Goal: Task Accomplishment & Management: Complete application form

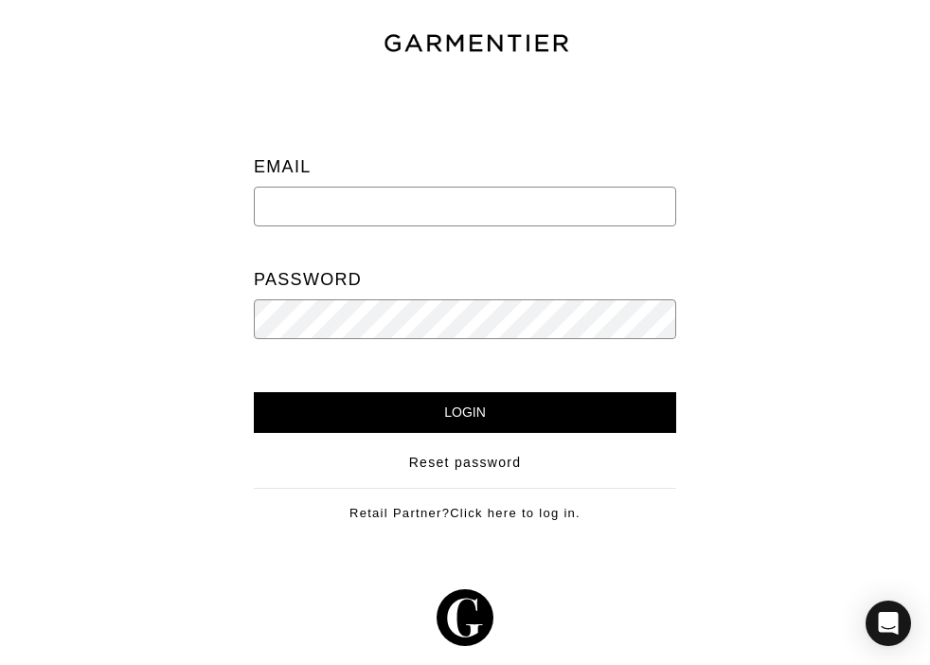
click at [366, 222] on input "email" at bounding box center [465, 207] width 422 height 40
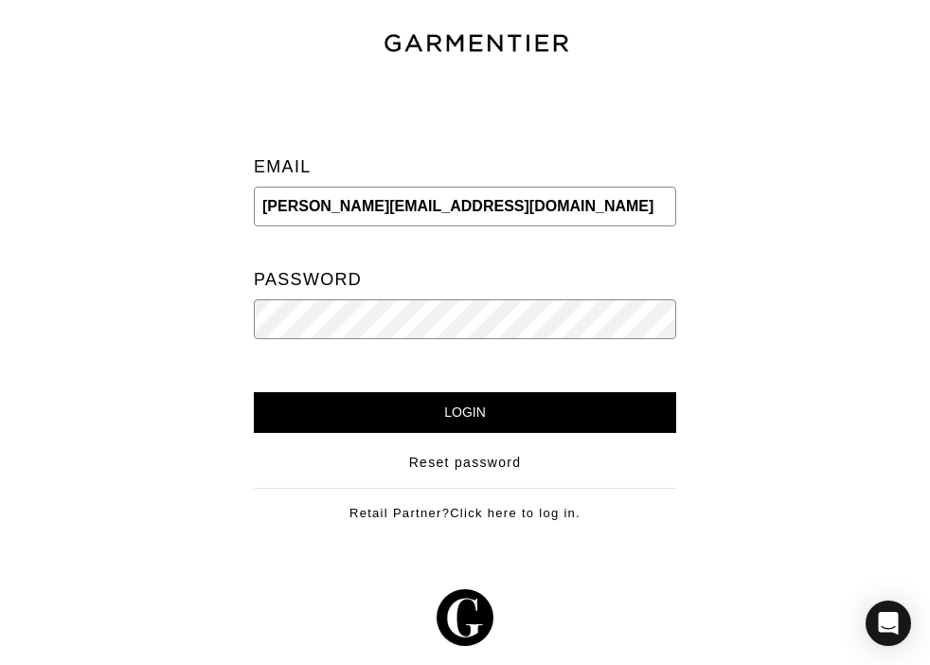
type input "sabrina@theclosetcompass.biz"
click at [254, 392] on input "Login" at bounding box center [465, 412] width 422 height 41
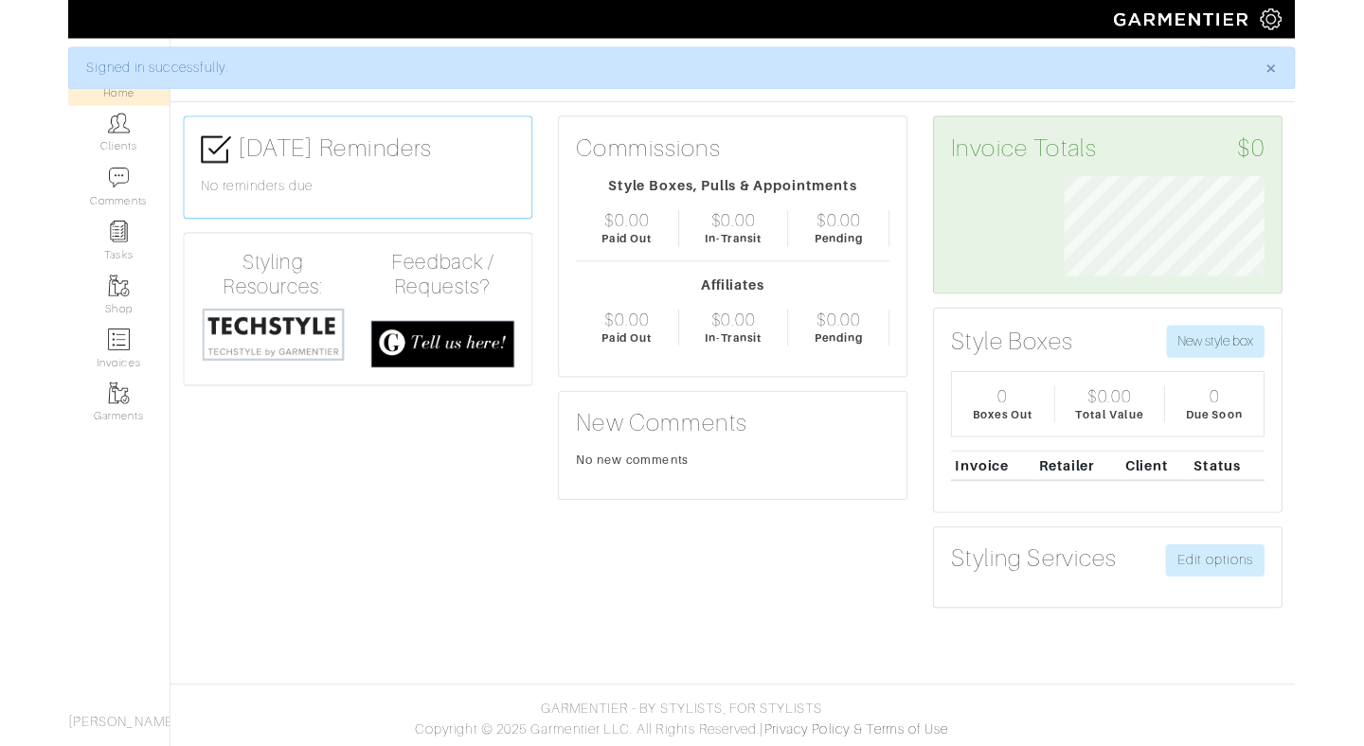
scroll to position [111, 251]
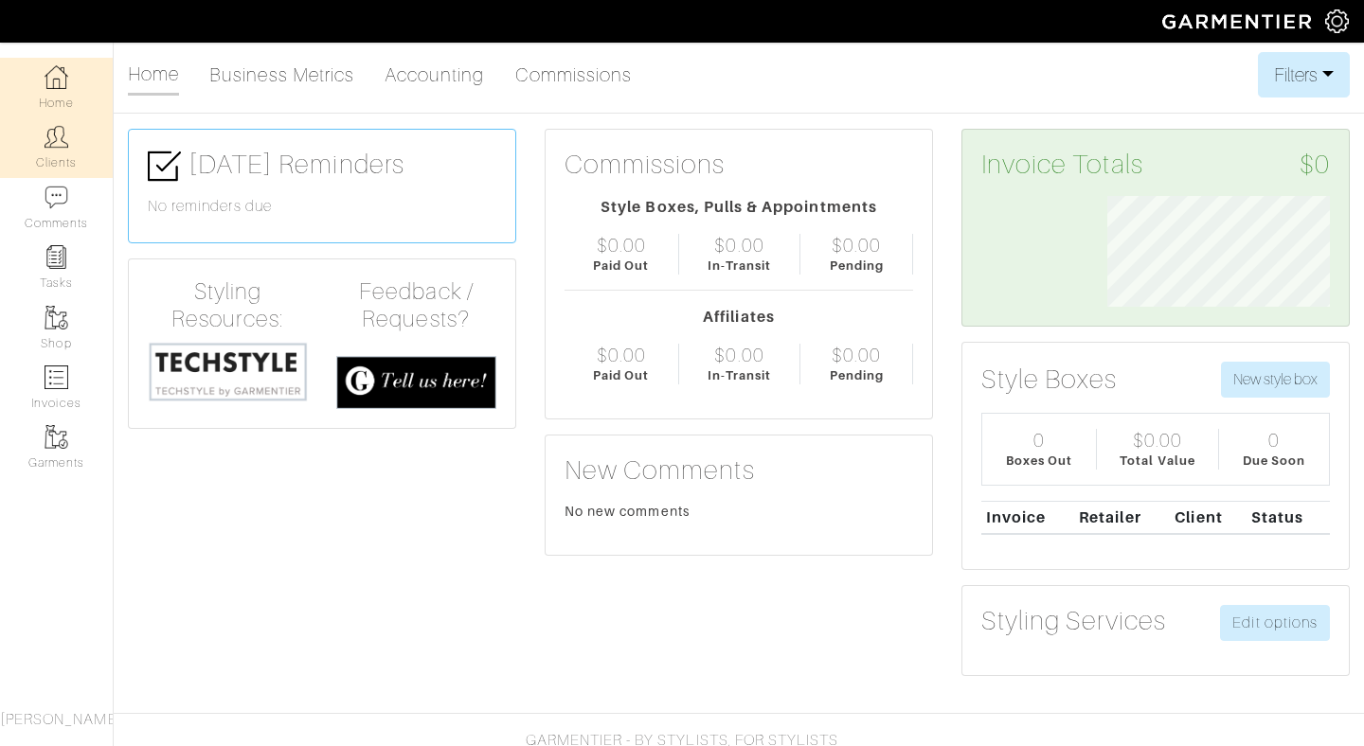
click at [67, 149] on img at bounding box center [57, 137] width 24 height 24
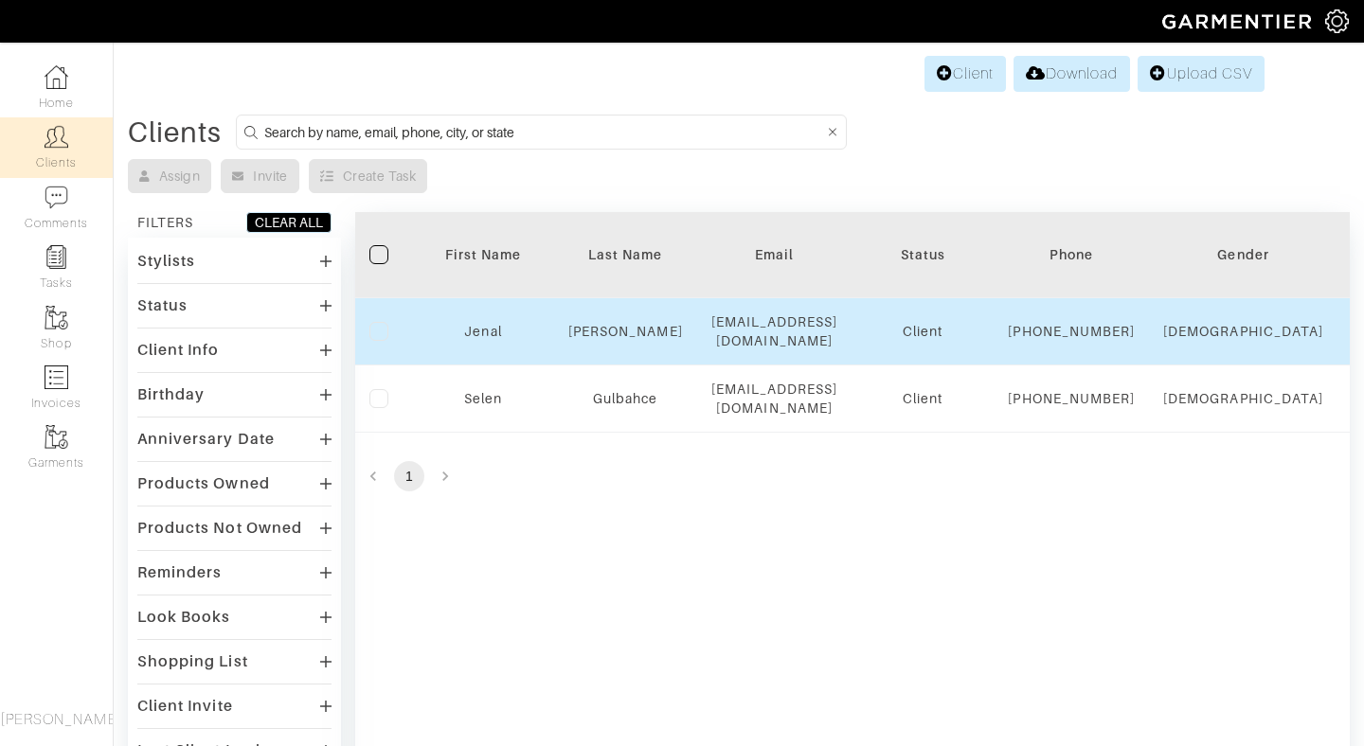
click at [383, 341] on label at bounding box center [378, 331] width 19 height 19
click at [0, 0] on input "checkbox" at bounding box center [0, 0] width 0 height 0
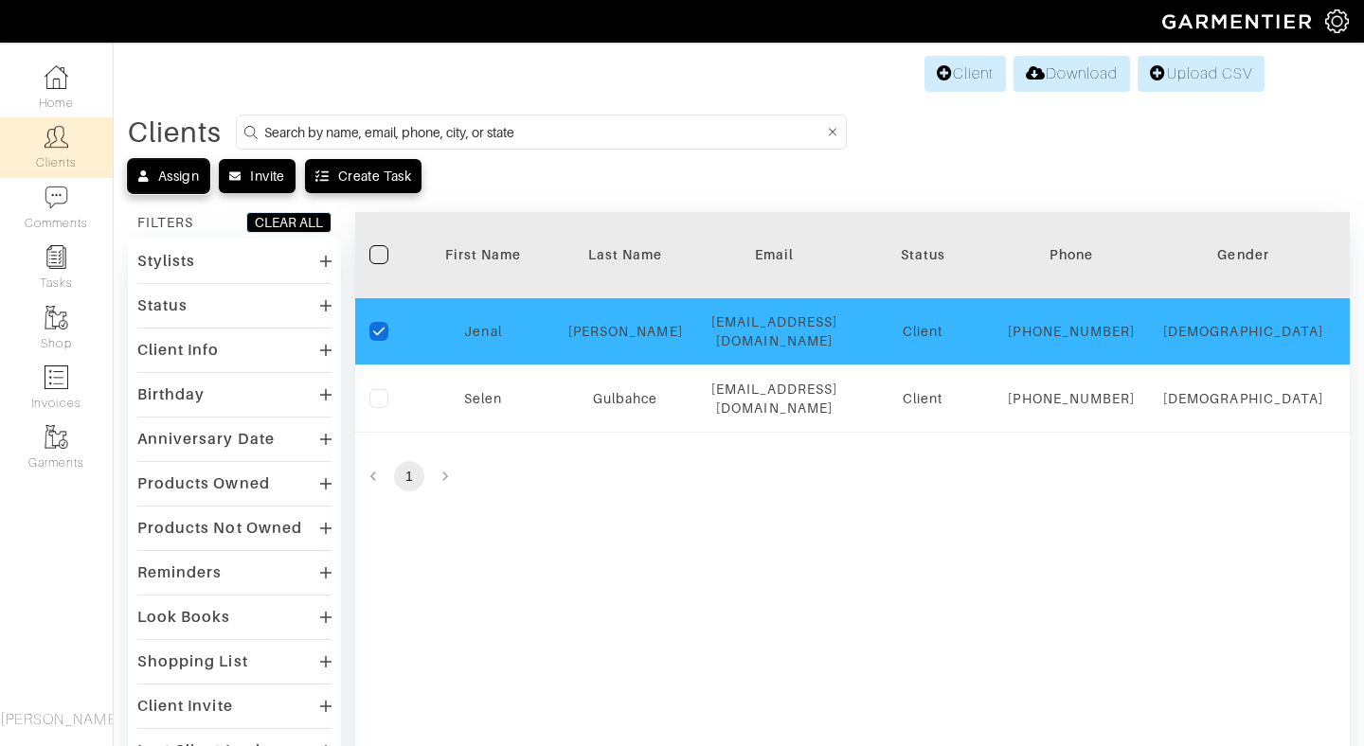
click at [186, 172] on div "Assign" at bounding box center [178, 176] width 41 height 19
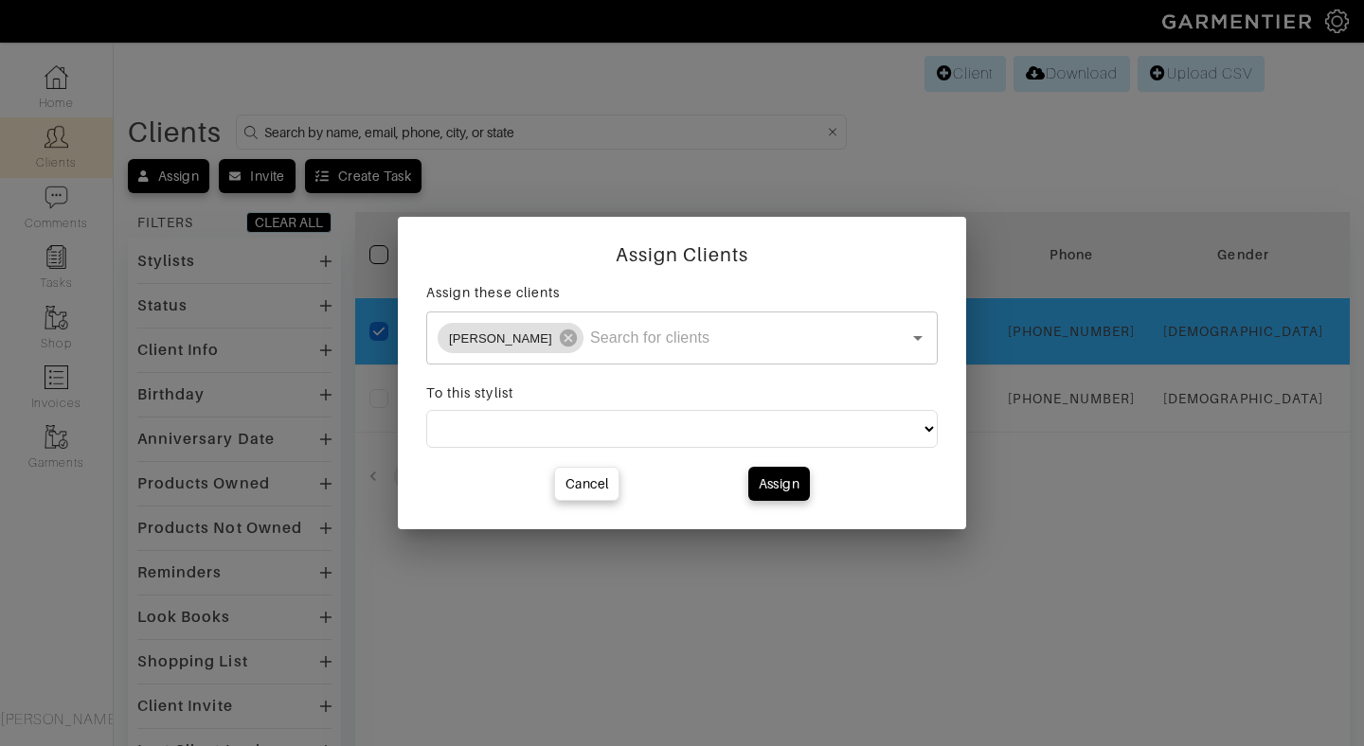
click at [674, 429] on select "[PERSON_NAME]" at bounding box center [681, 429] width 511 height 38
select select "1551"
click at [426, 410] on select "[PERSON_NAME]" at bounding box center [681, 429] width 511 height 38
click at [921, 336] on icon "Open" at bounding box center [917, 338] width 23 height 23
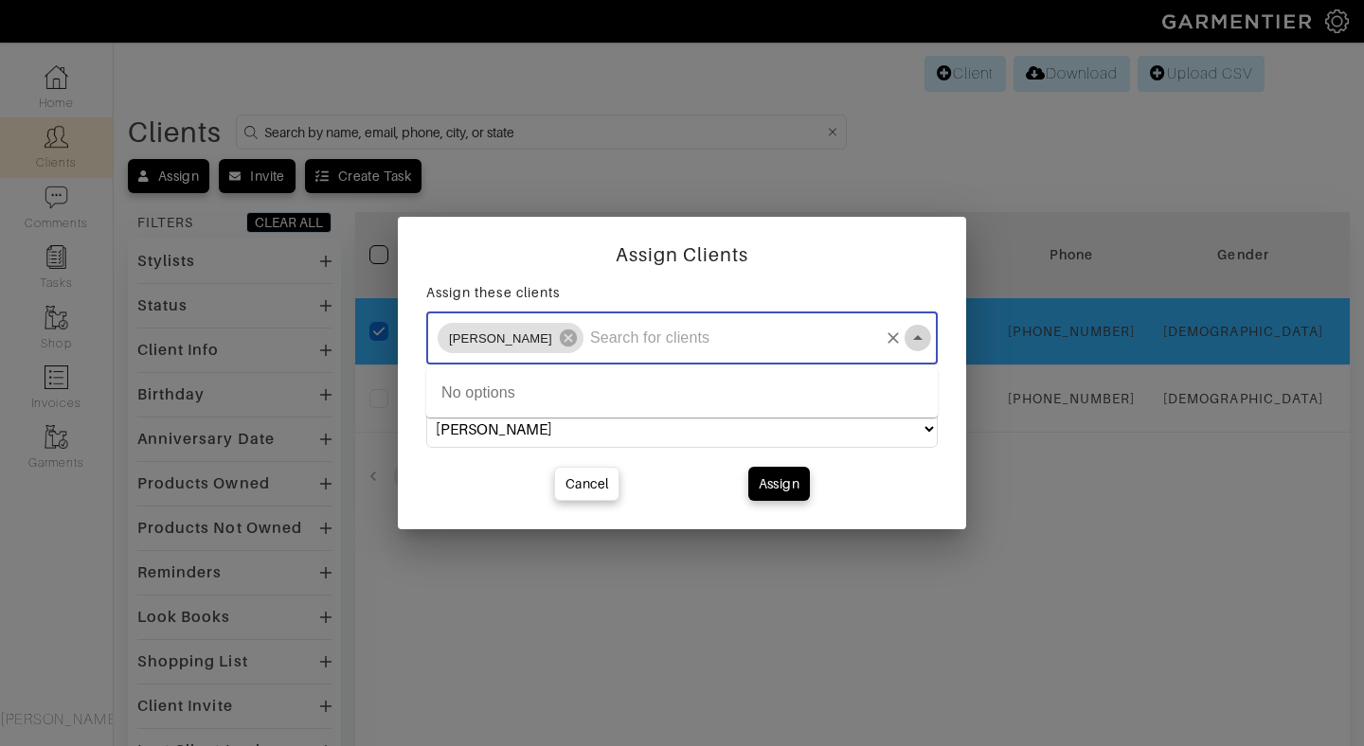
click at [921, 340] on icon "Close" at bounding box center [917, 338] width 23 height 23
click at [597, 485] on div "Cancel" at bounding box center [586, 483] width 43 height 19
select select
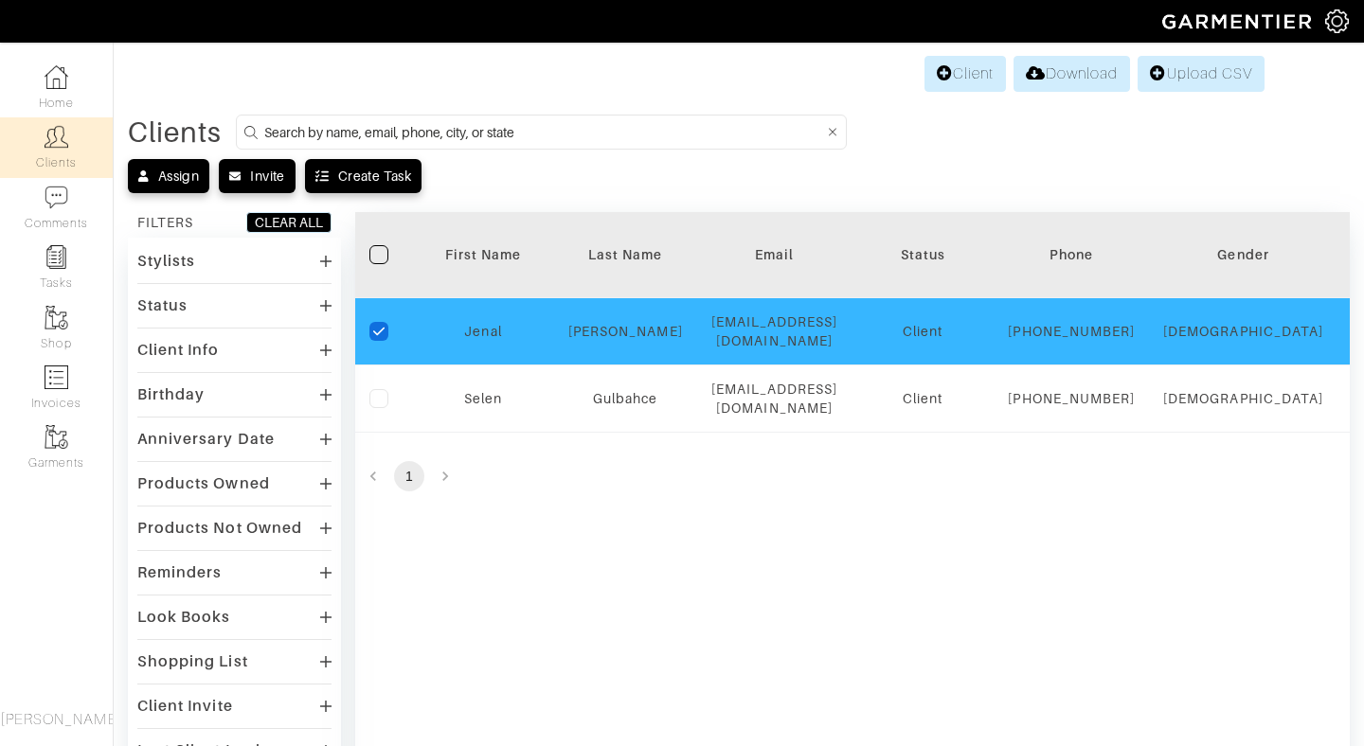
click at [597, 547] on div "Filter First Name Last Name Email Status Phone Gender City State Birthday Anniv…" at bounding box center [852, 560] width 994 height 696
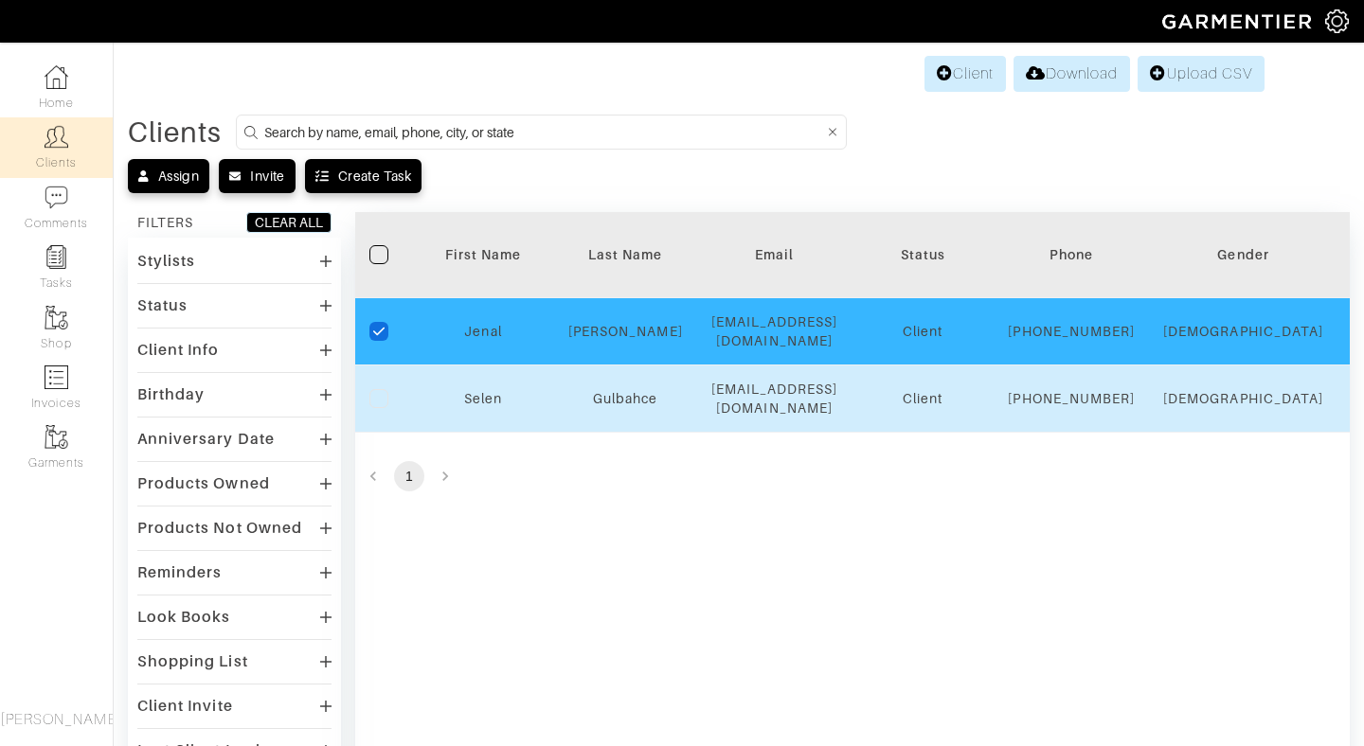
click at [379, 408] on label at bounding box center [378, 398] width 19 height 19
click at [0, 0] on input "checkbox" at bounding box center [0, 0] width 0 height 0
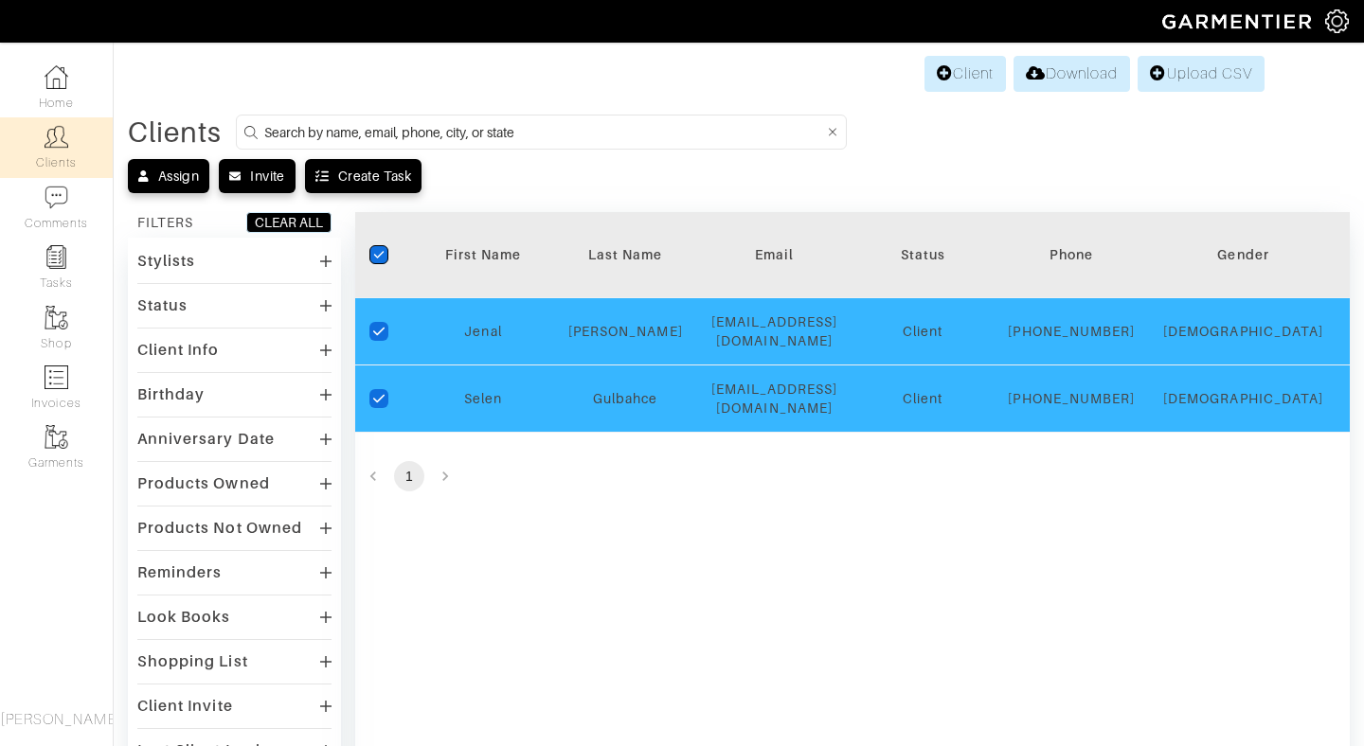
click at [382, 259] on icon "checkedIcon" at bounding box center [378, 254] width 11 height 11
click at [0, 0] on input "checkedIcon" at bounding box center [0, 0] width 0 height 0
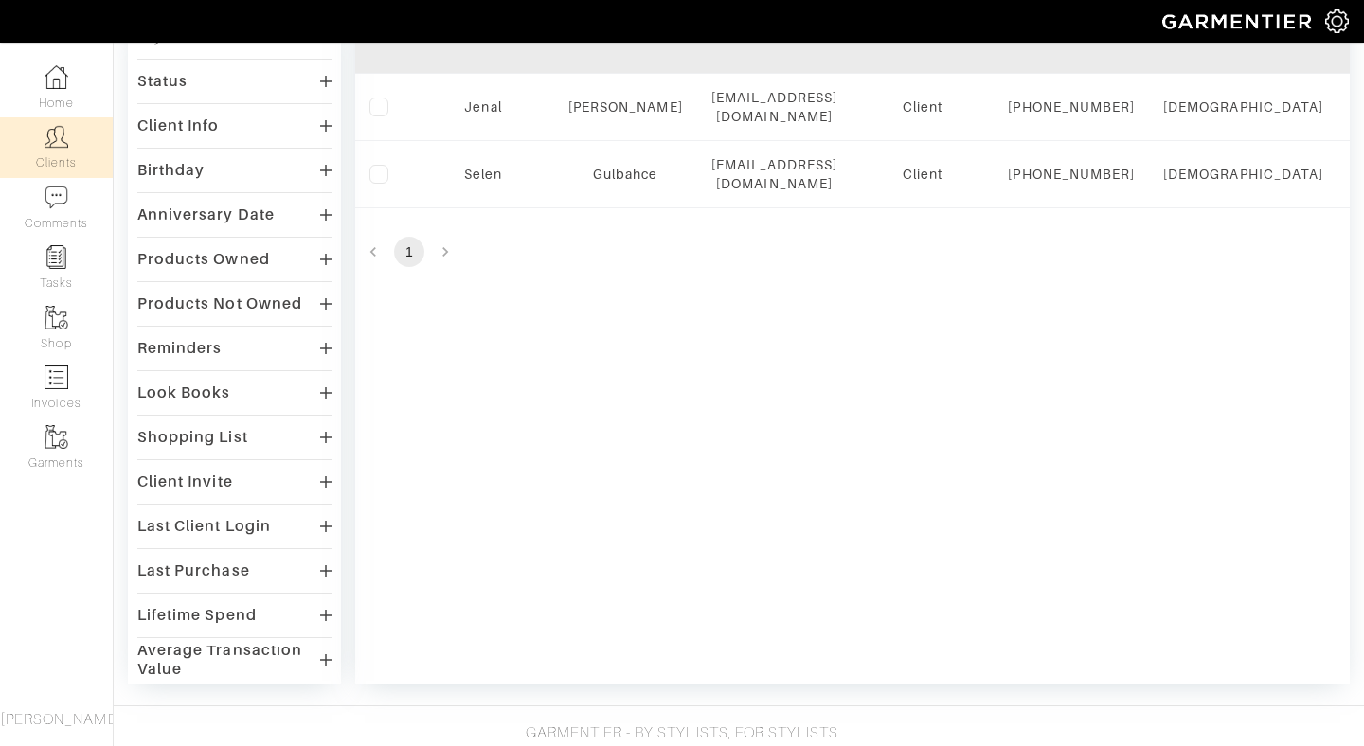
scroll to position [253, 0]
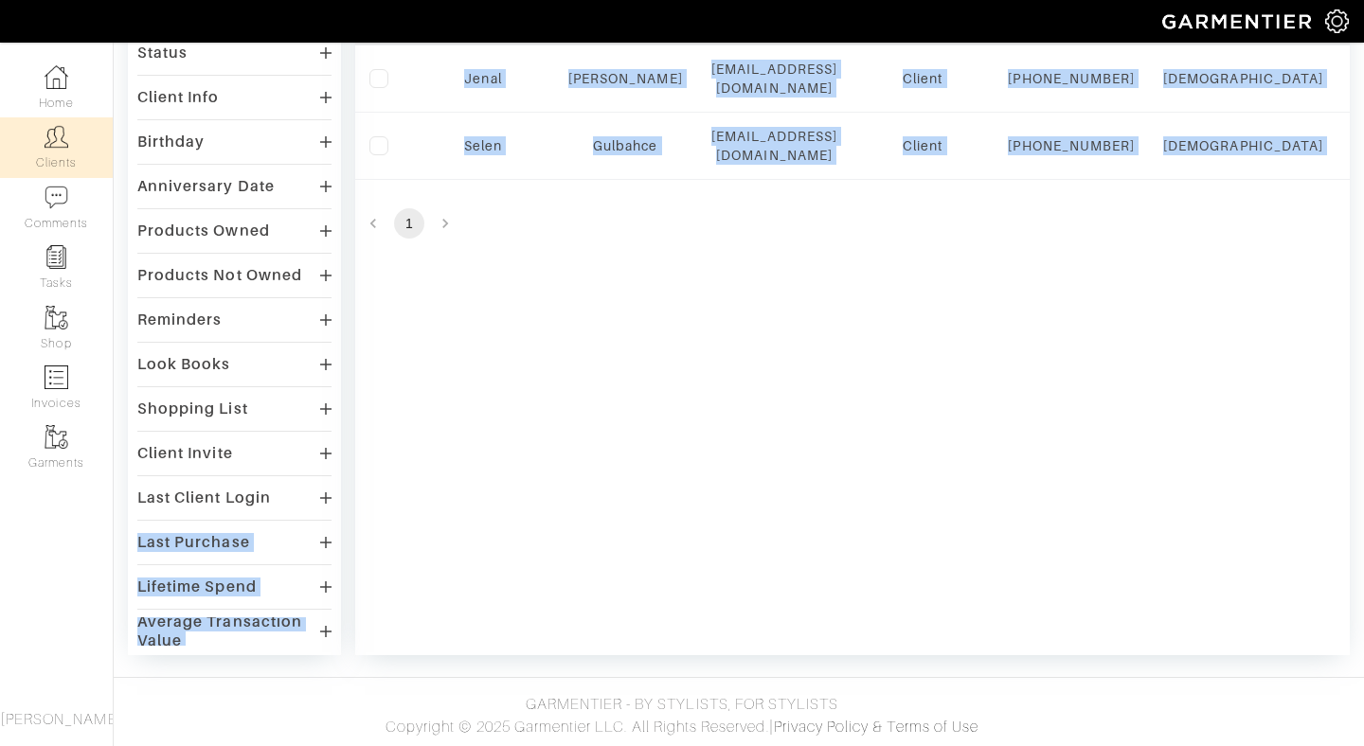
drag, startPoint x: 226, startPoint y: 527, endPoint x: 554, endPoint y: 551, distance: 328.5
click at [554, 551] on div "FILTERS CLEAR ALL Stylists Sabrina Morin Status Client Prospect Inactive Client…" at bounding box center [739, 307] width 1222 height 696
click at [679, 313] on div "Filter First Name Last Name Email Status Phone Gender City State Birthday Anniv…" at bounding box center [852, 307] width 994 height 696
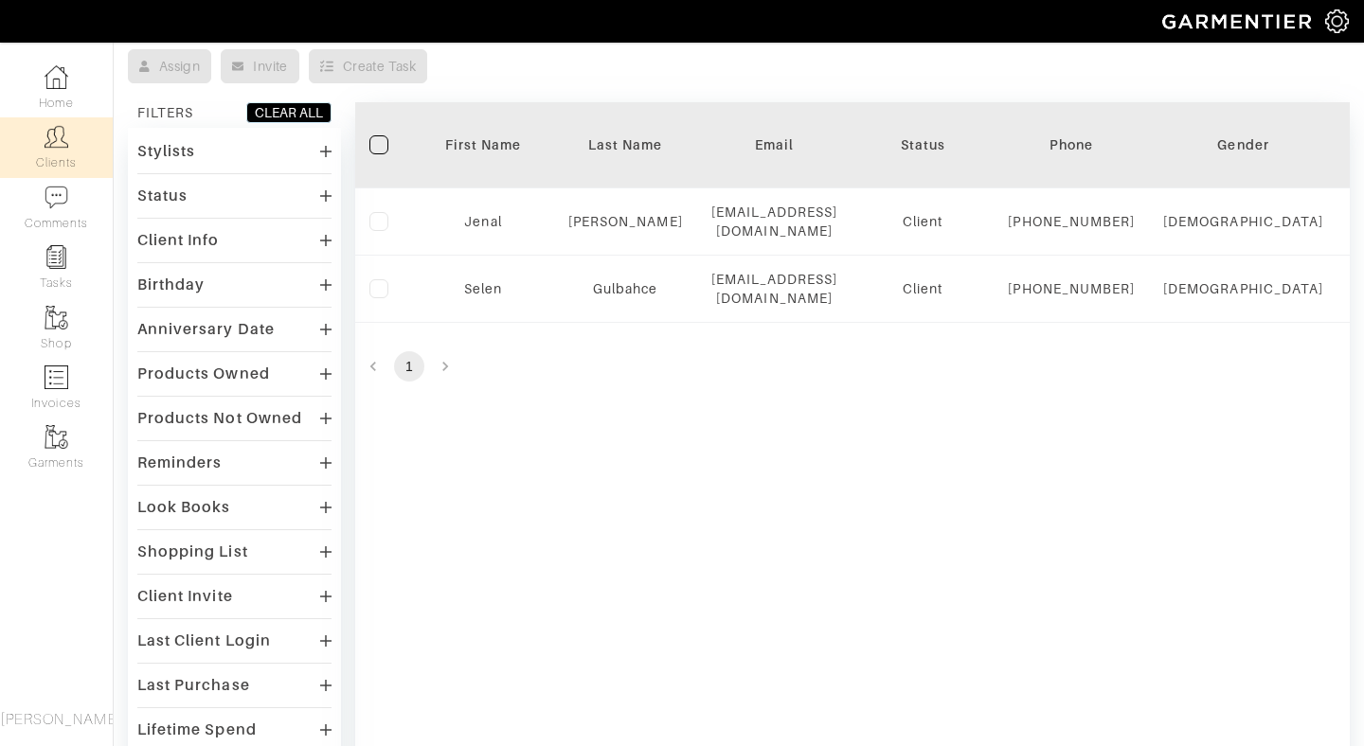
scroll to position [87, 0]
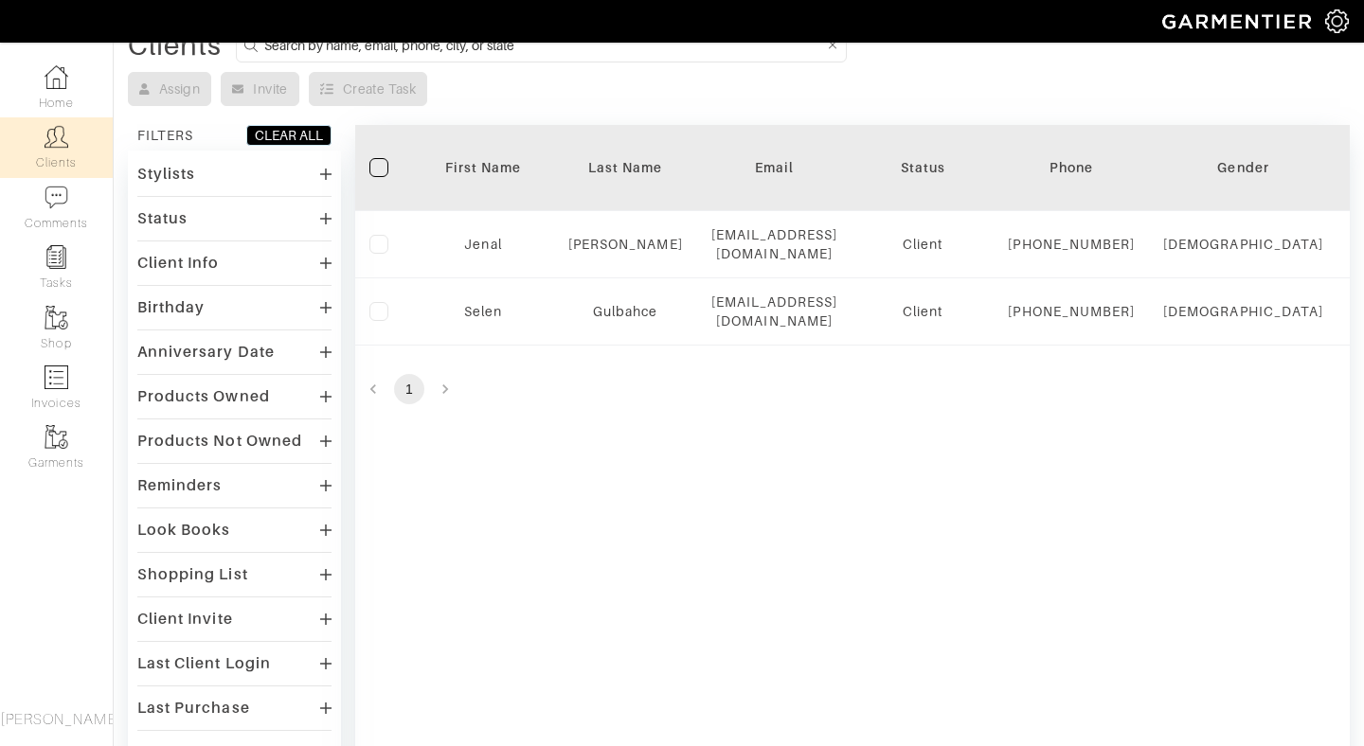
click at [238, 168] on div "Stylists" at bounding box center [234, 173] width 194 height 27
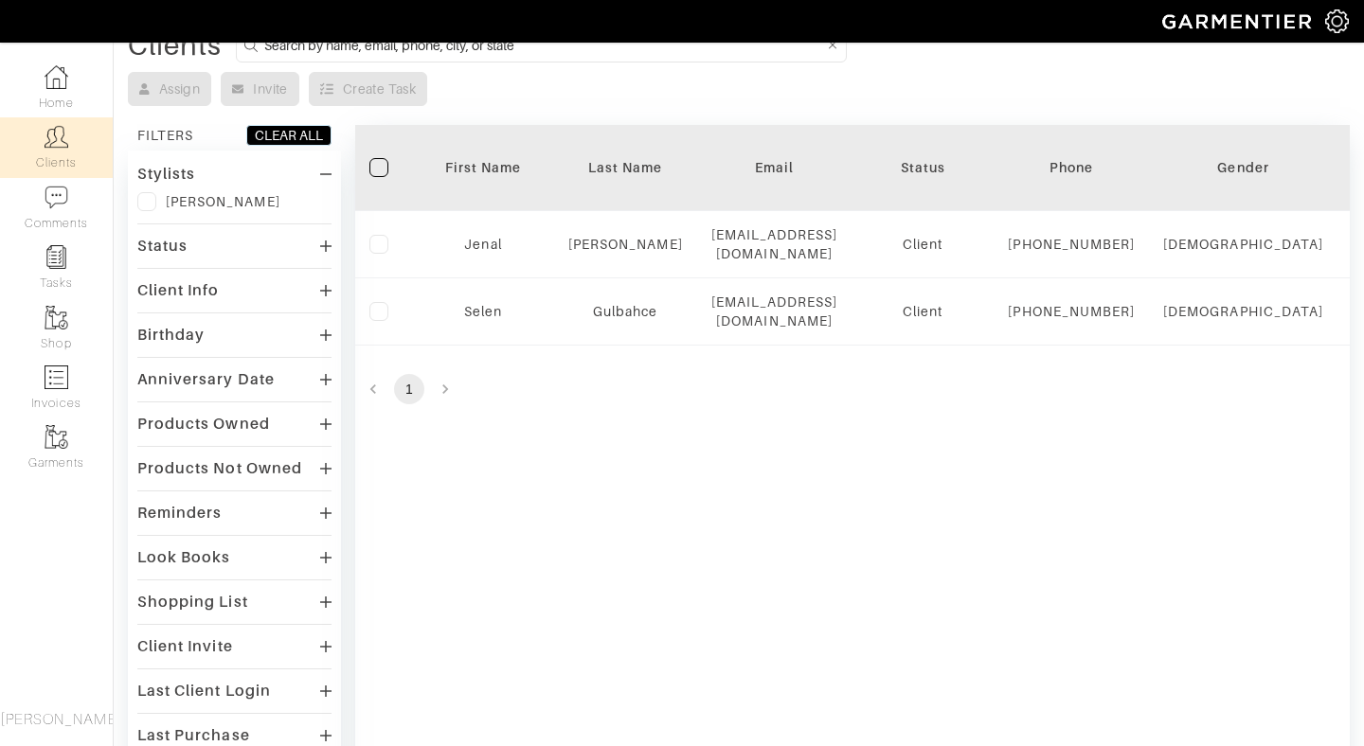
click at [207, 200] on div "[PERSON_NAME]" at bounding box center [223, 201] width 115 height 19
click at [145, 197] on label at bounding box center [146, 201] width 19 height 19
click at [0, 0] on input "checkbox" at bounding box center [0, 0] width 0 height 0
click at [55, 320] on img at bounding box center [57, 318] width 24 height 24
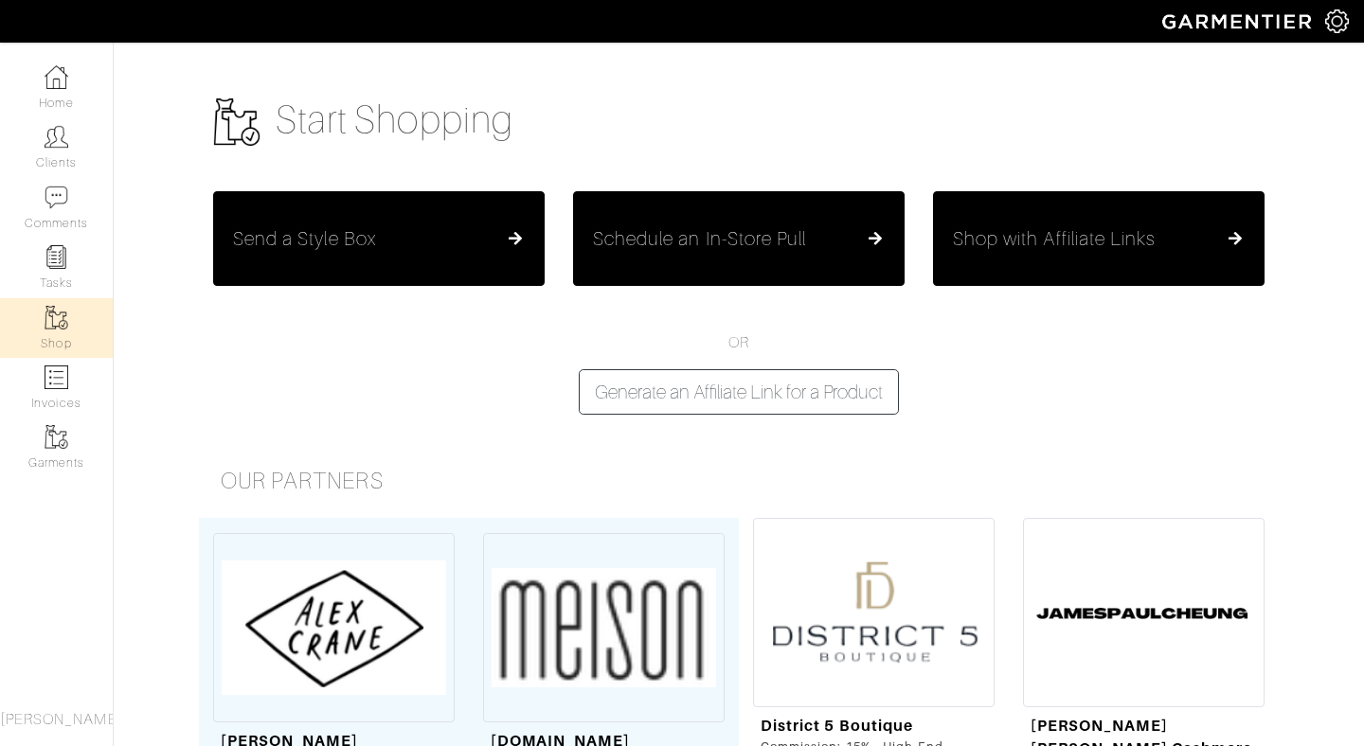
click at [822, 238] on div "Schedule an In-Store Pull" at bounding box center [739, 238] width 292 height 23
click at [419, 223] on button "Send a Style Box" at bounding box center [378, 238] width 331 height 95
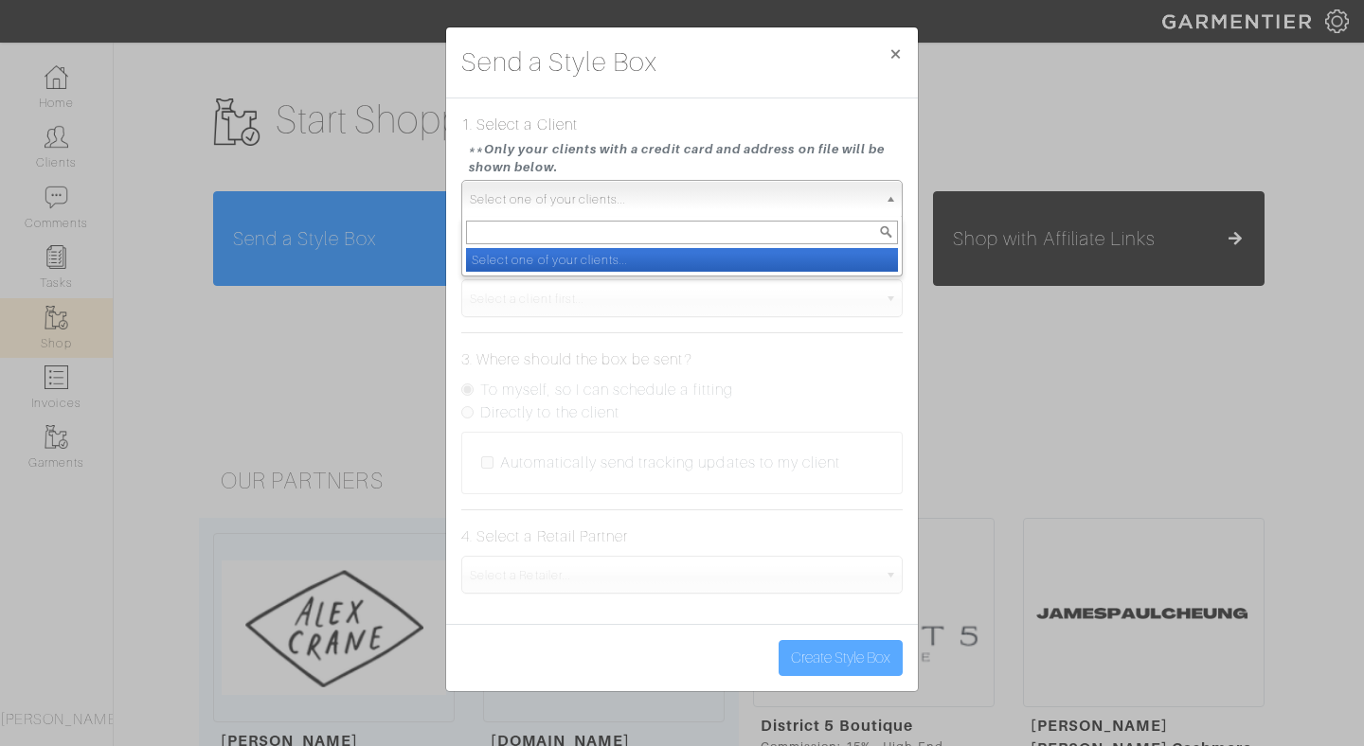
click at [769, 201] on span "Select one of your clients..." at bounding box center [673, 200] width 407 height 38
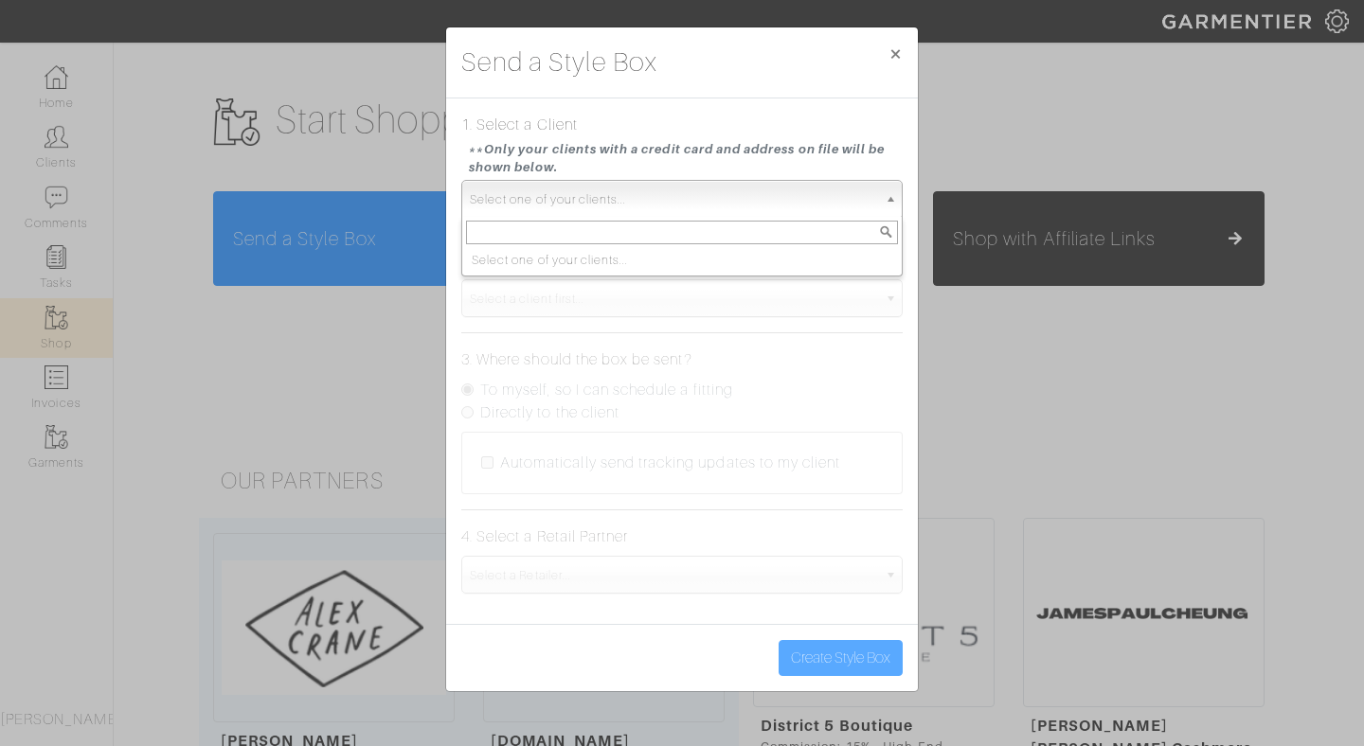
click at [734, 238] on input "text" at bounding box center [682, 233] width 432 height 24
click at [895, 52] on span "×" at bounding box center [895, 54] width 14 height 26
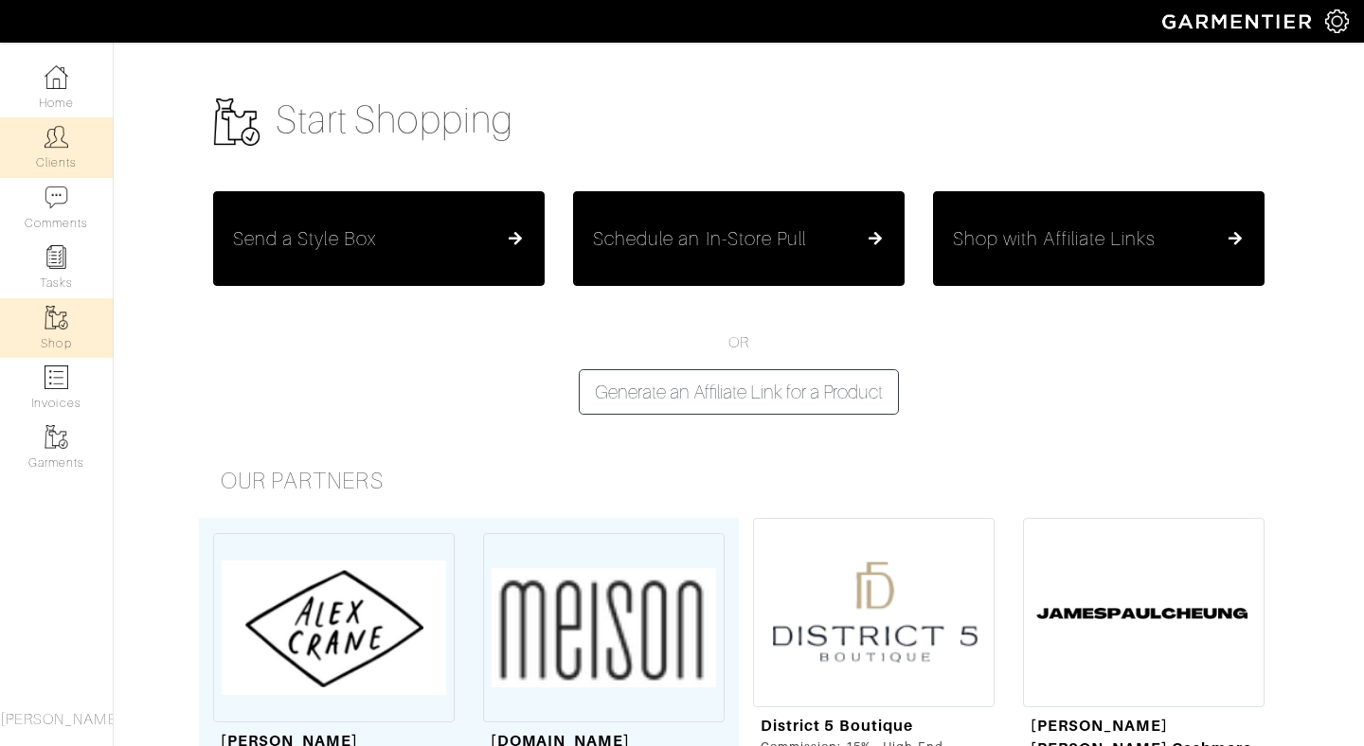
click at [56, 154] on link "Clients" at bounding box center [56, 147] width 113 height 60
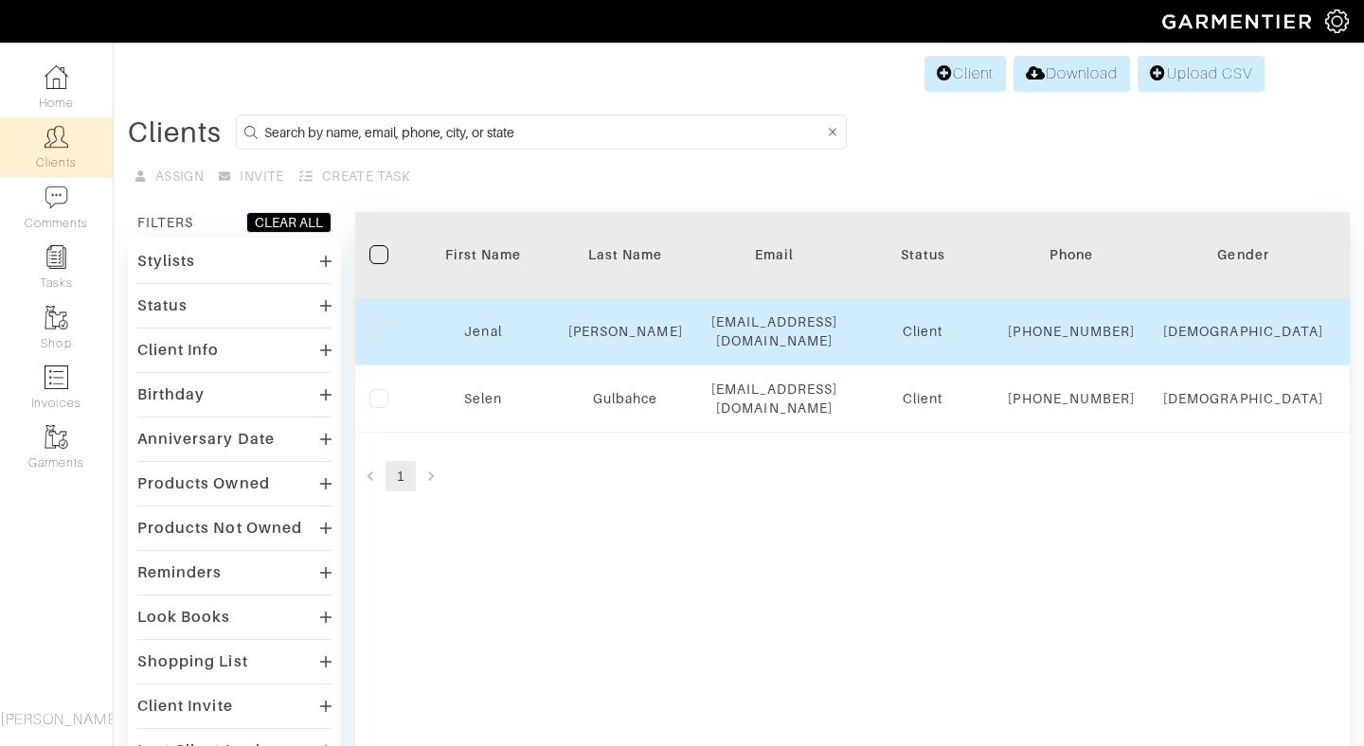
click at [383, 333] on label at bounding box center [378, 331] width 19 height 19
click at [0, 0] on input "checkbox" at bounding box center [0, 0] width 0 height 0
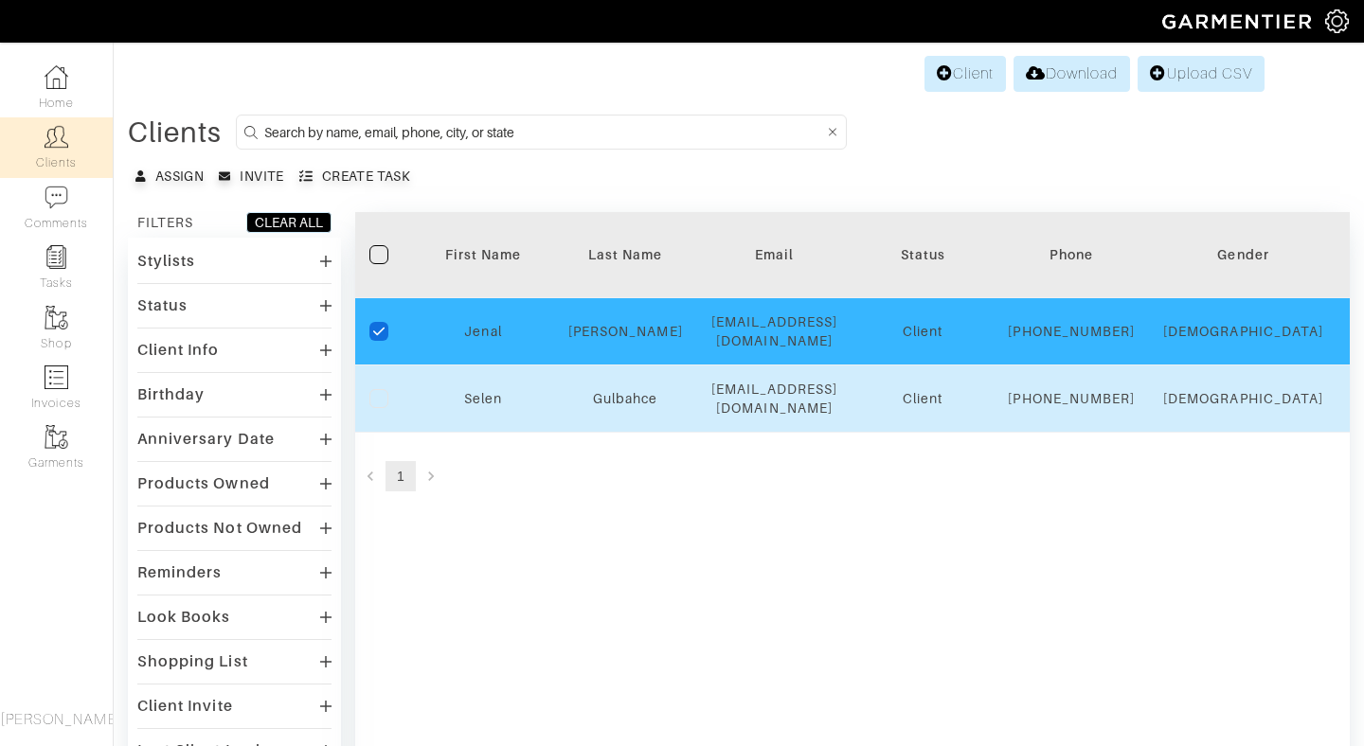
click at [378, 408] on label at bounding box center [378, 398] width 19 height 19
click at [0, 0] on input "checkbox" at bounding box center [0, 0] width 0 height 0
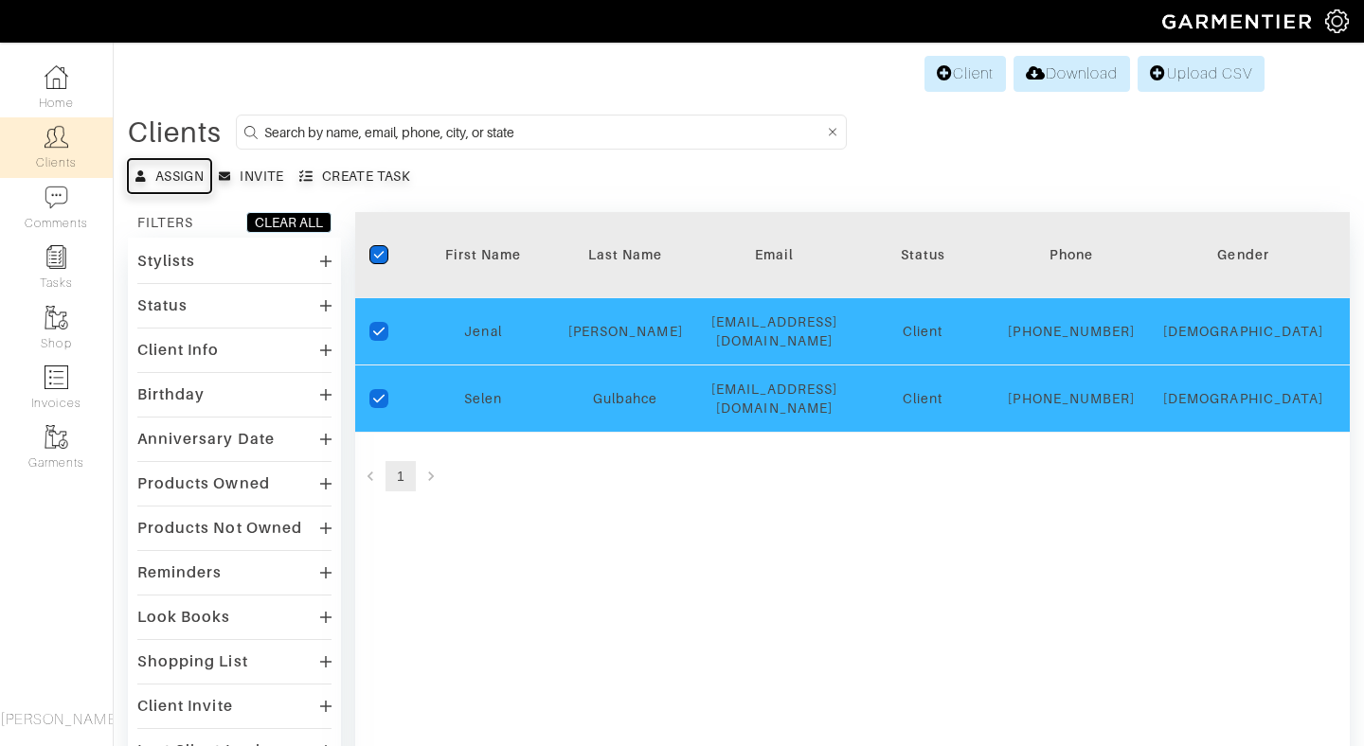
click at [179, 170] on div "Assign" at bounding box center [179, 176] width 48 height 19
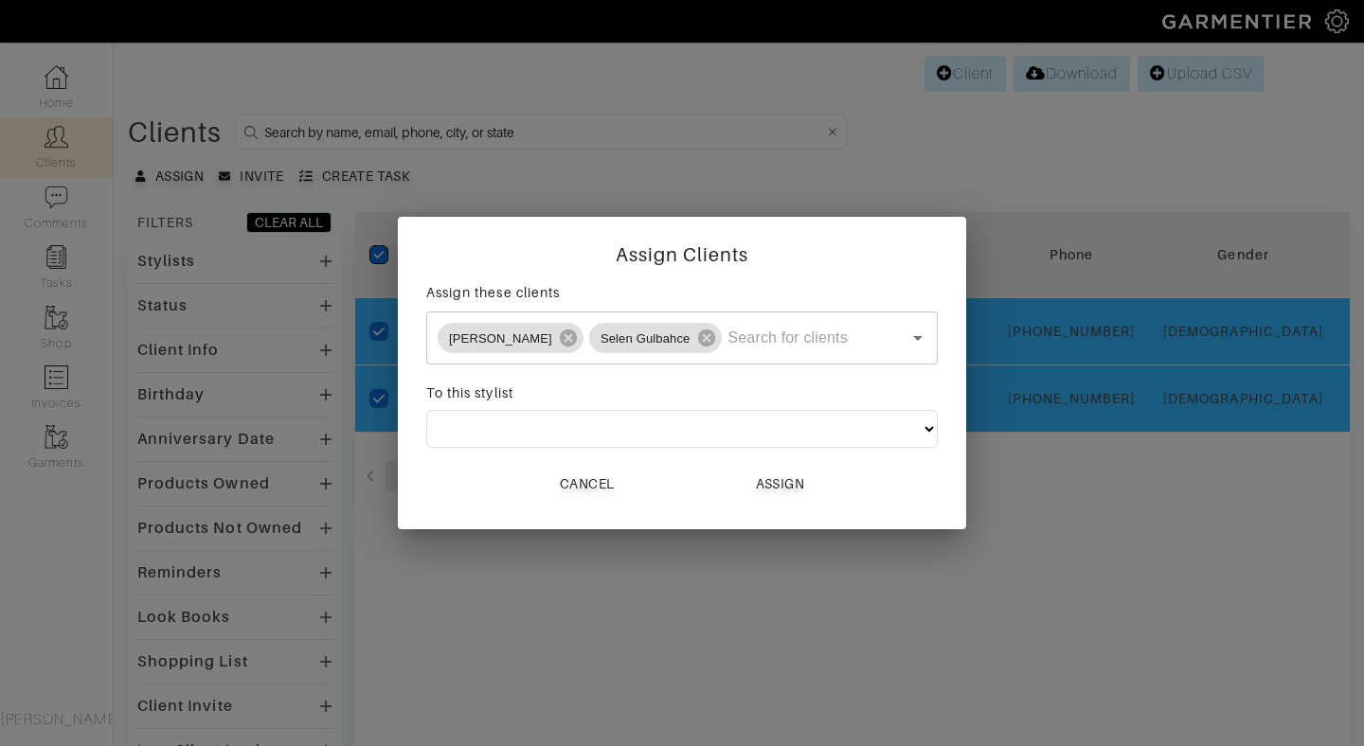
click at [576, 432] on select "[PERSON_NAME]" at bounding box center [681, 429] width 511 height 38
select select "1551"
click at [426, 410] on select "[PERSON_NAME]" at bounding box center [681, 429] width 511 height 38
click at [789, 487] on div "Assign" at bounding box center [780, 483] width 48 height 19
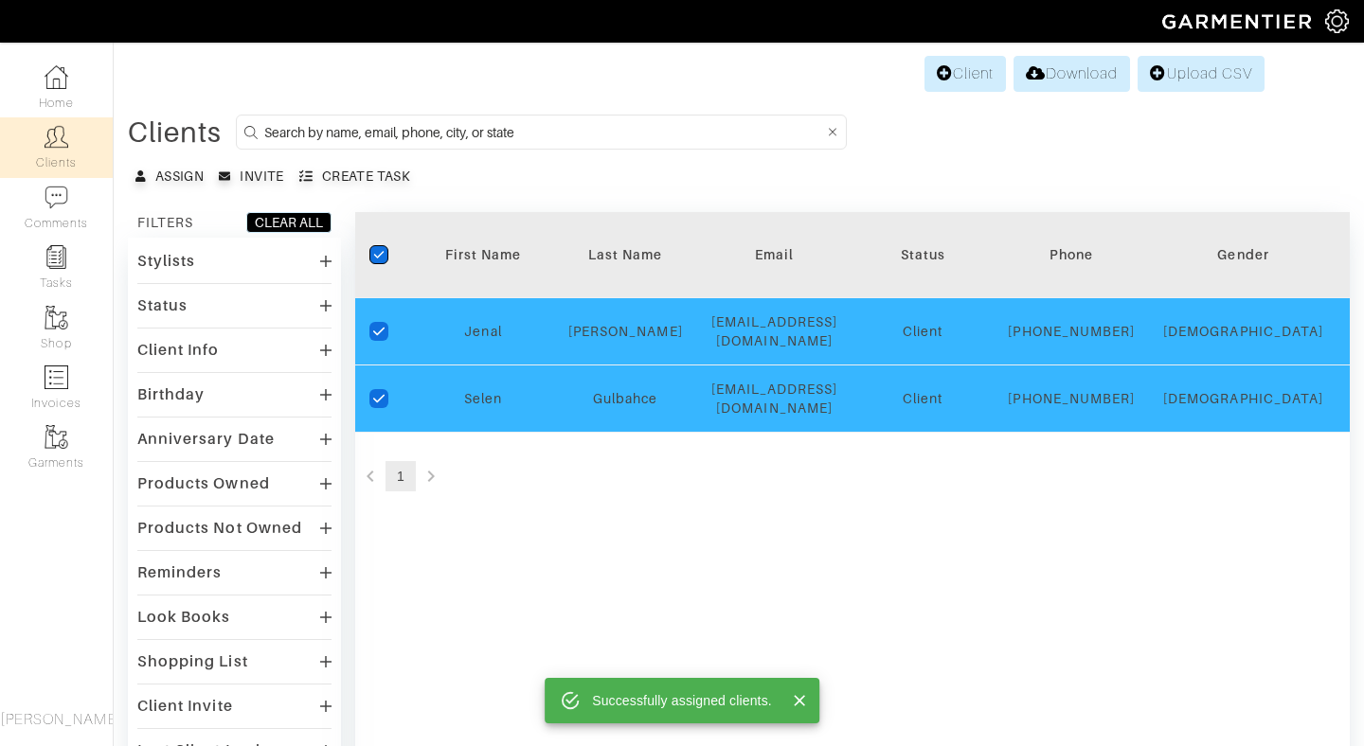
click at [492, 540] on div "Filter checkedIcon First Name Last Name Email Status Phone Gender City State Bi…" at bounding box center [852, 560] width 994 height 696
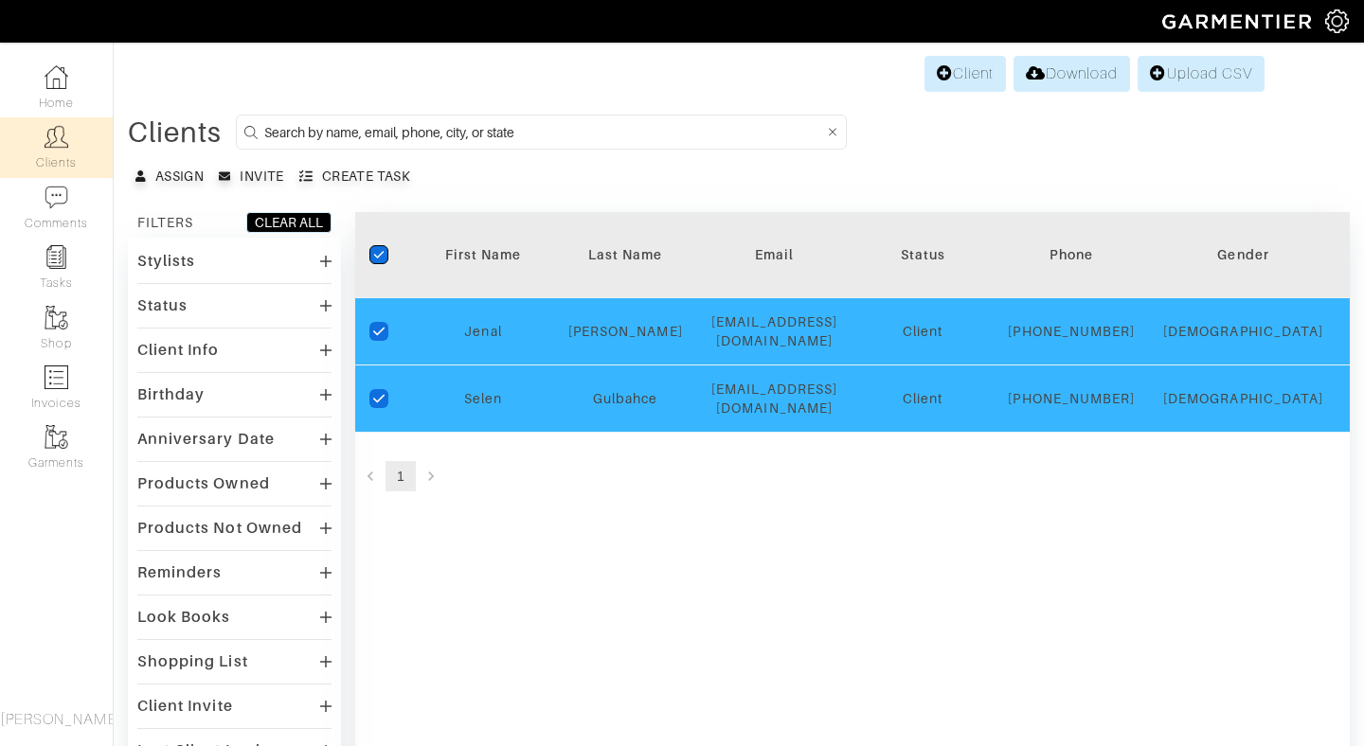
click at [377, 259] on label "checkedIcon" at bounding box center [378, 254] width 19 height 19
click at [0, 0] on input "checkedIcon" at bounding box center [0, 0] width 0 height 0
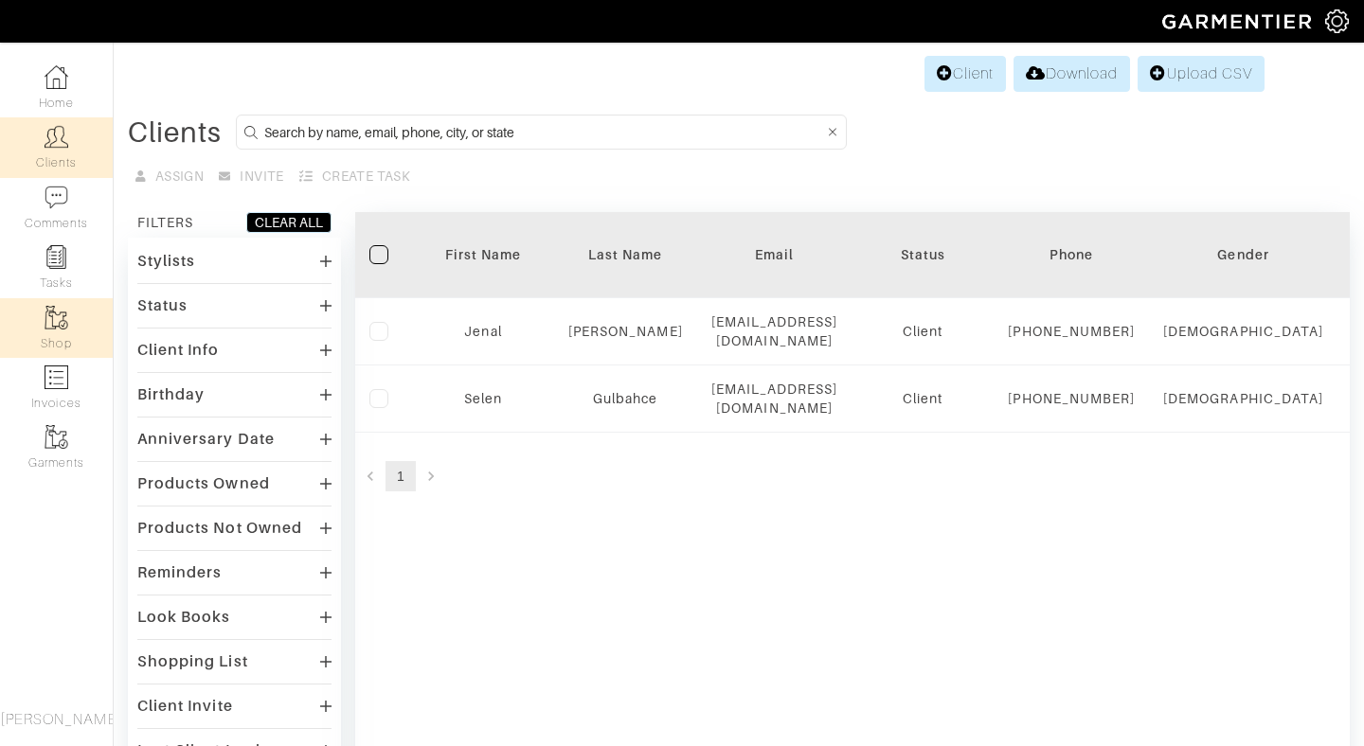
click at [55, 329] on img at bounding box center [57, 318] width 24 height 24
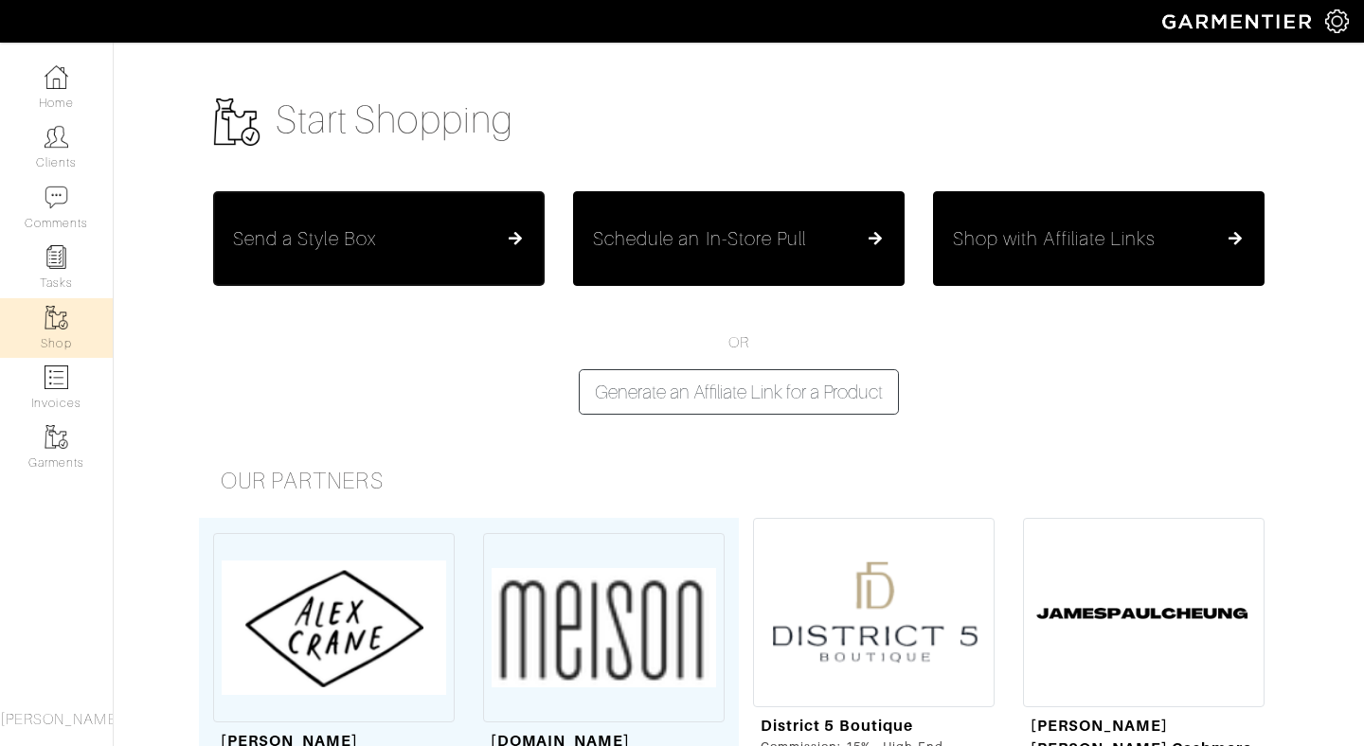
click at [421, 247] on div "Send a Style Box" at bounding box center [379, 238] width 292 height 23
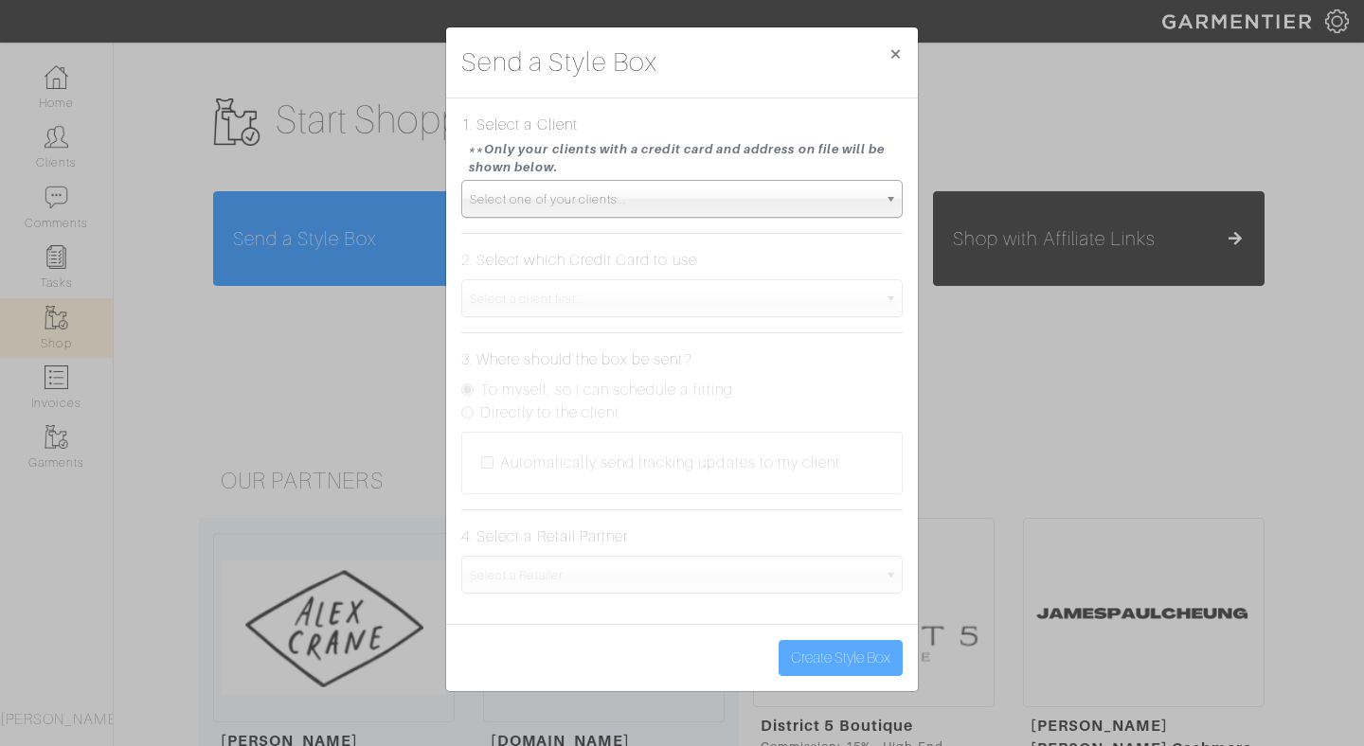
click at [736, 206] on span "Select one of your clients..." at bounding box center [673, 200] width 407 height 38
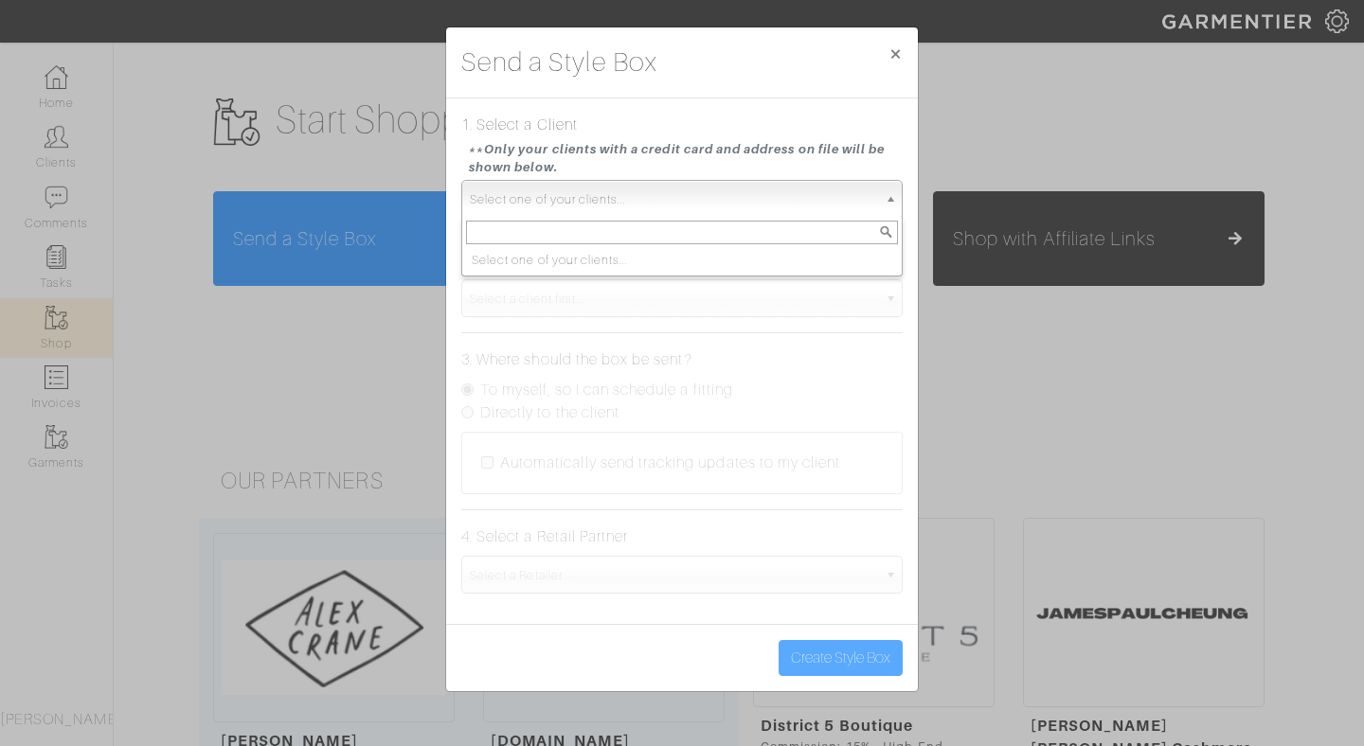
click at [890, 199] on b at bounding box center [893, 199] width 17 height 36
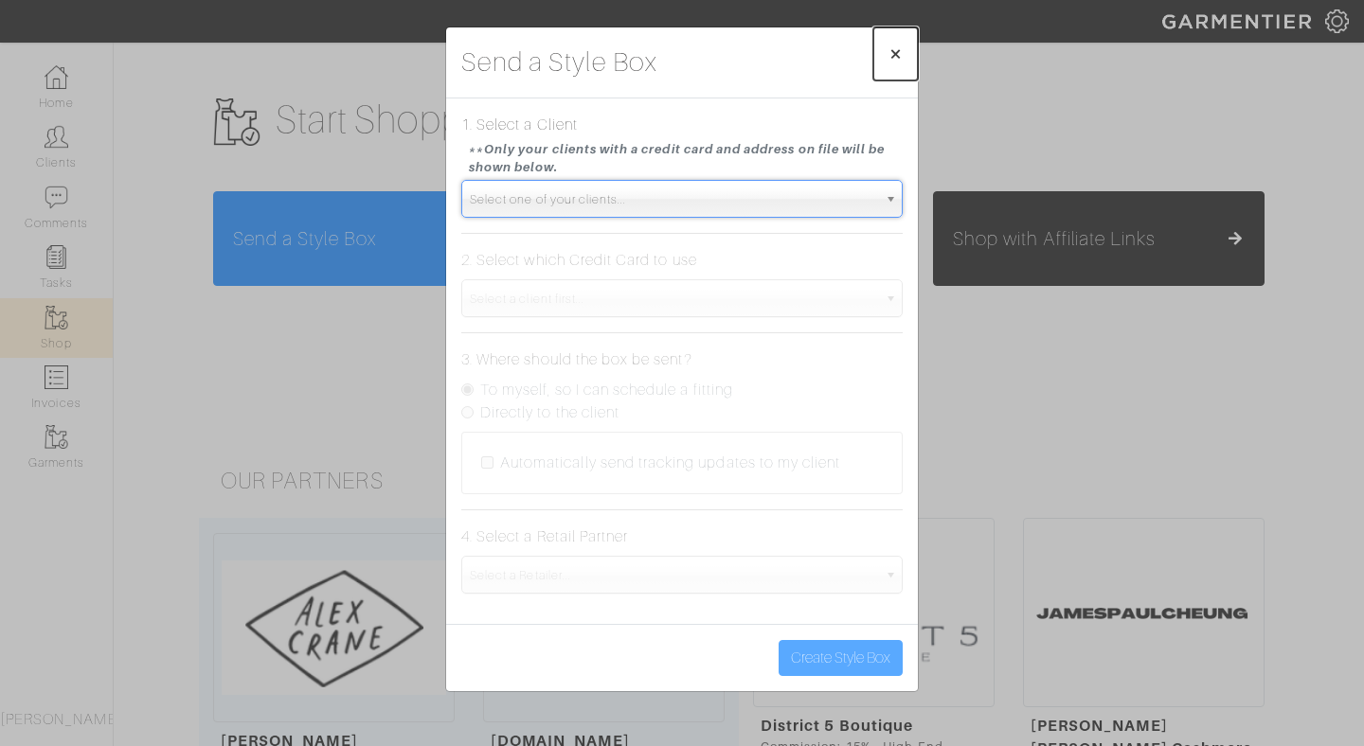
click at [894, 54] on span "×" at bounding box center [895, 54] width 14 height 26
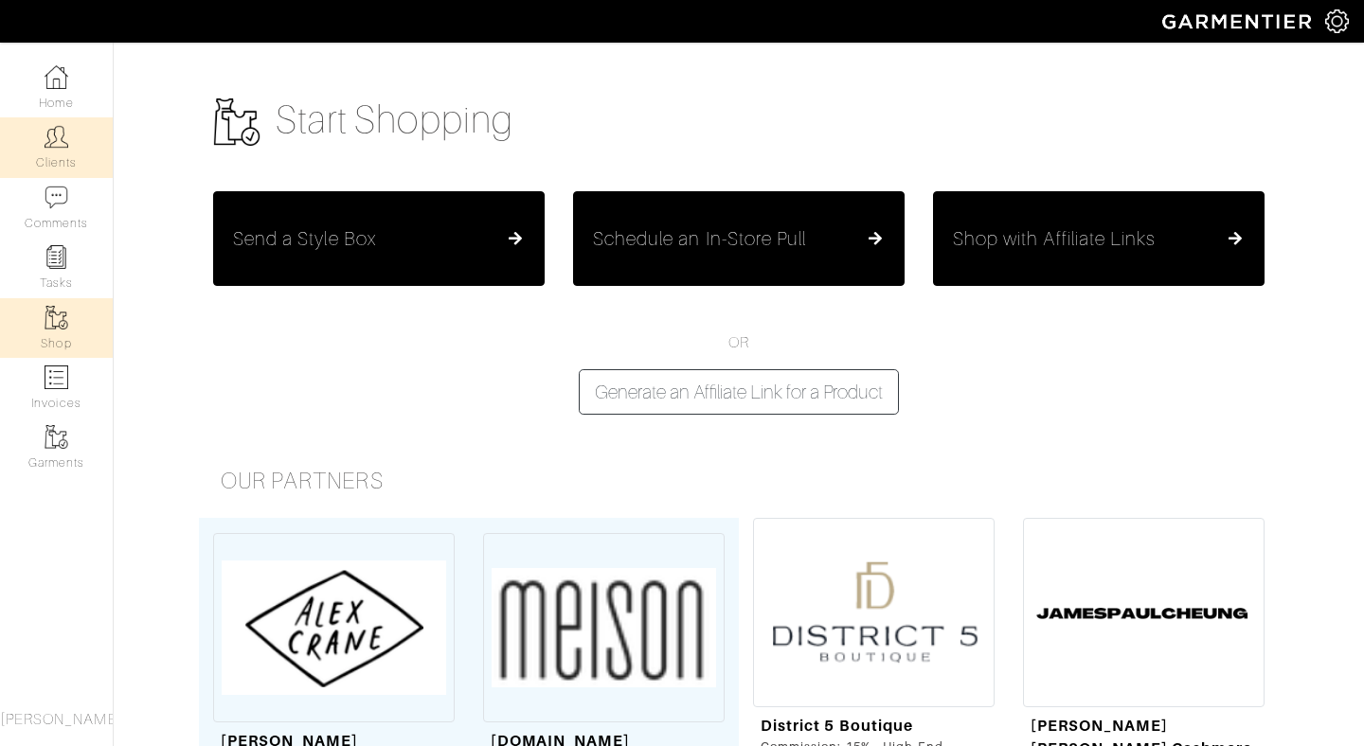
click at [71, 151] on link "Clients" at bounding box center [56, 147] width 113 height 60
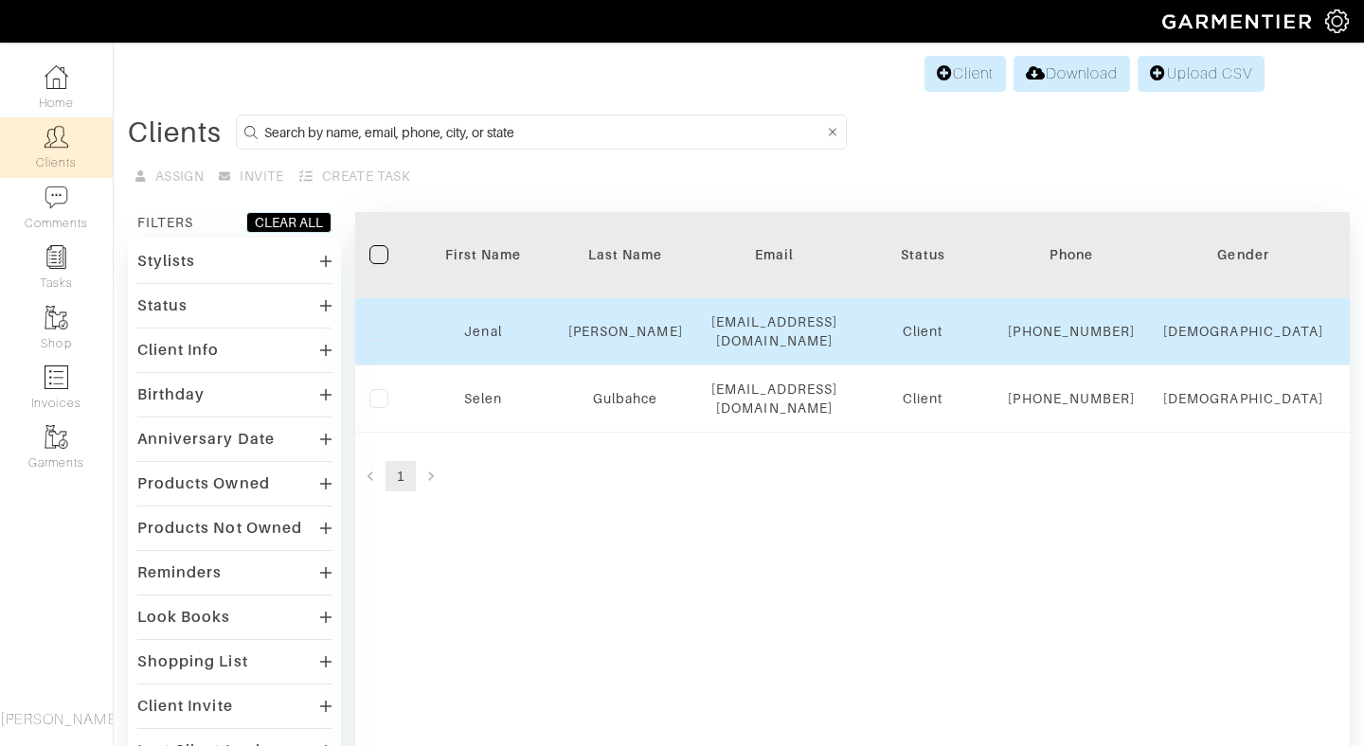
click at [522, 366] on td "Jenal" at bounding box center [483, 331] width 142 height 67
click at [644, 330] on td "Embry" at bounding box center [625, 331] width 143 height 67
click at [467, 339] on link "Jenal" at bounding box center [482, 331] width 37 height 15
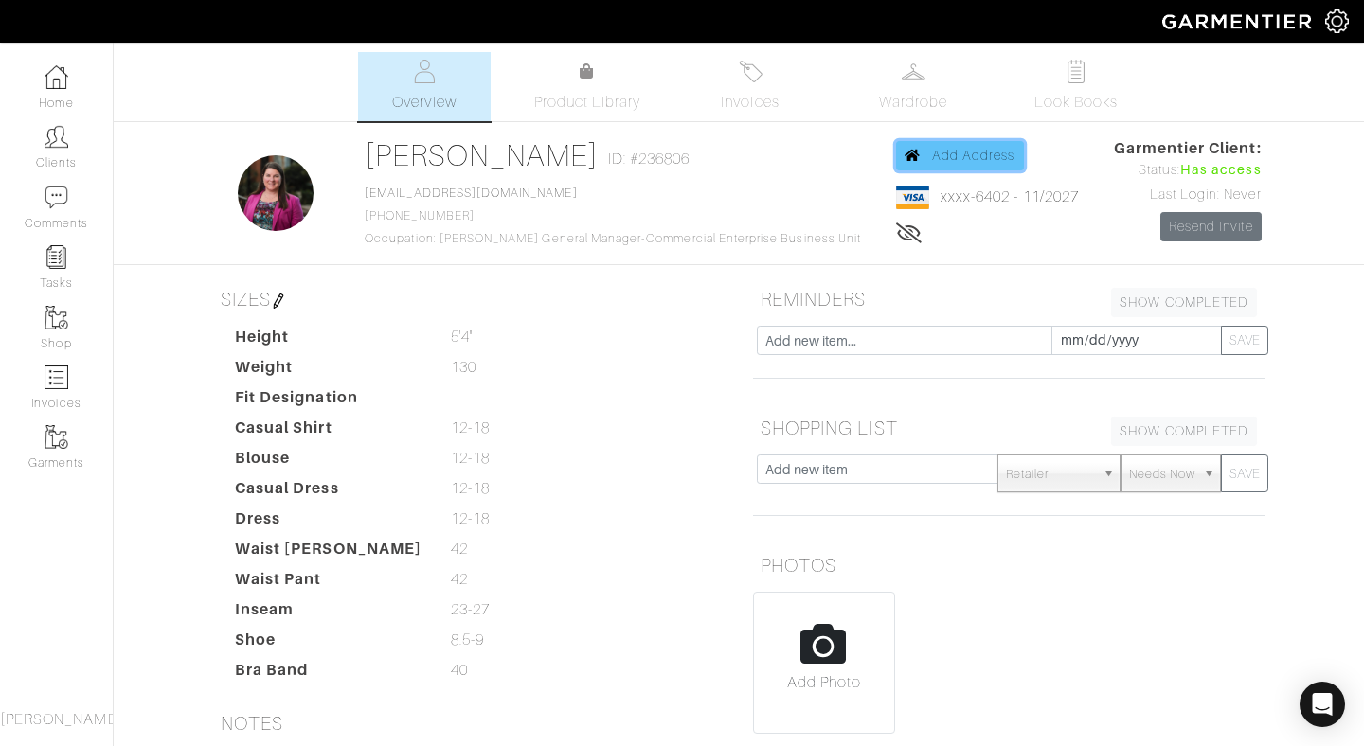
click at [935, 155] on span "Add Address" at bounding box center [973, 155] width 83 height 15
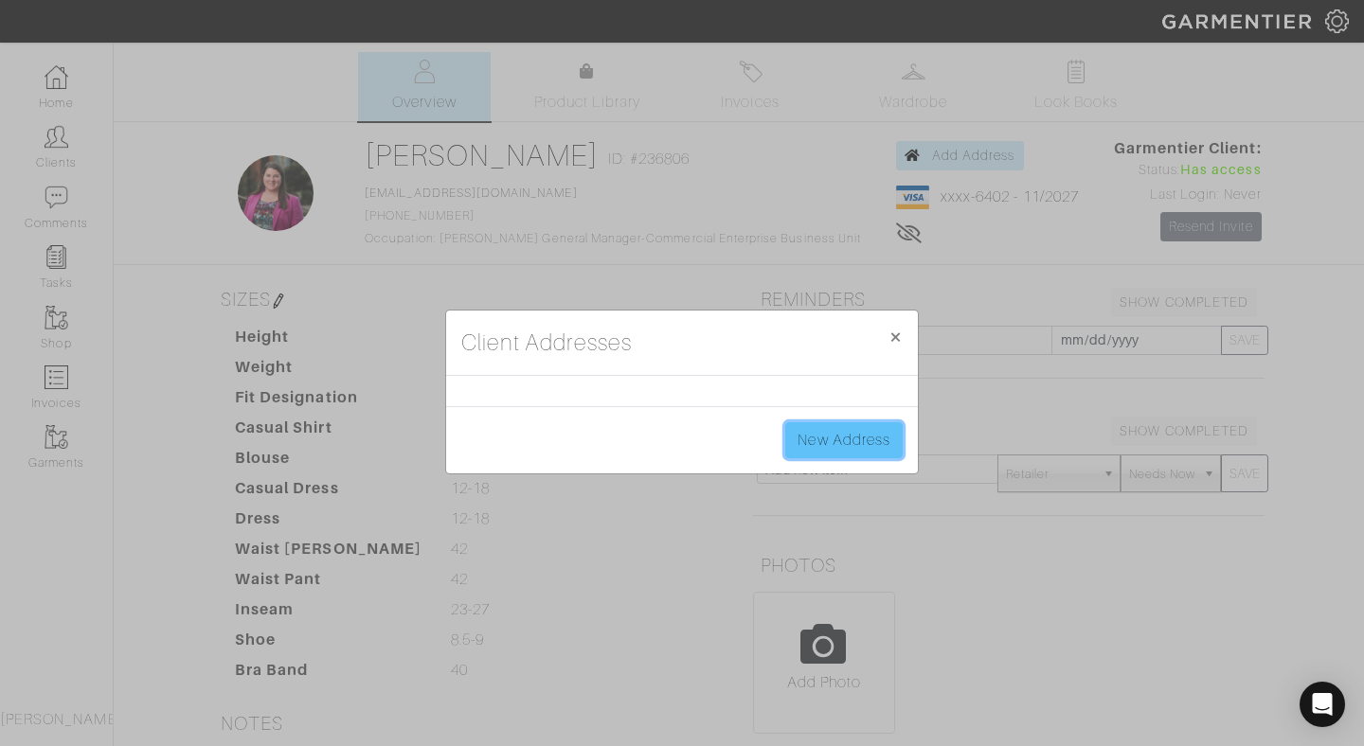
click at [853, 443] on link "New Address" at bounding box center [843, 440] width 117 height 36
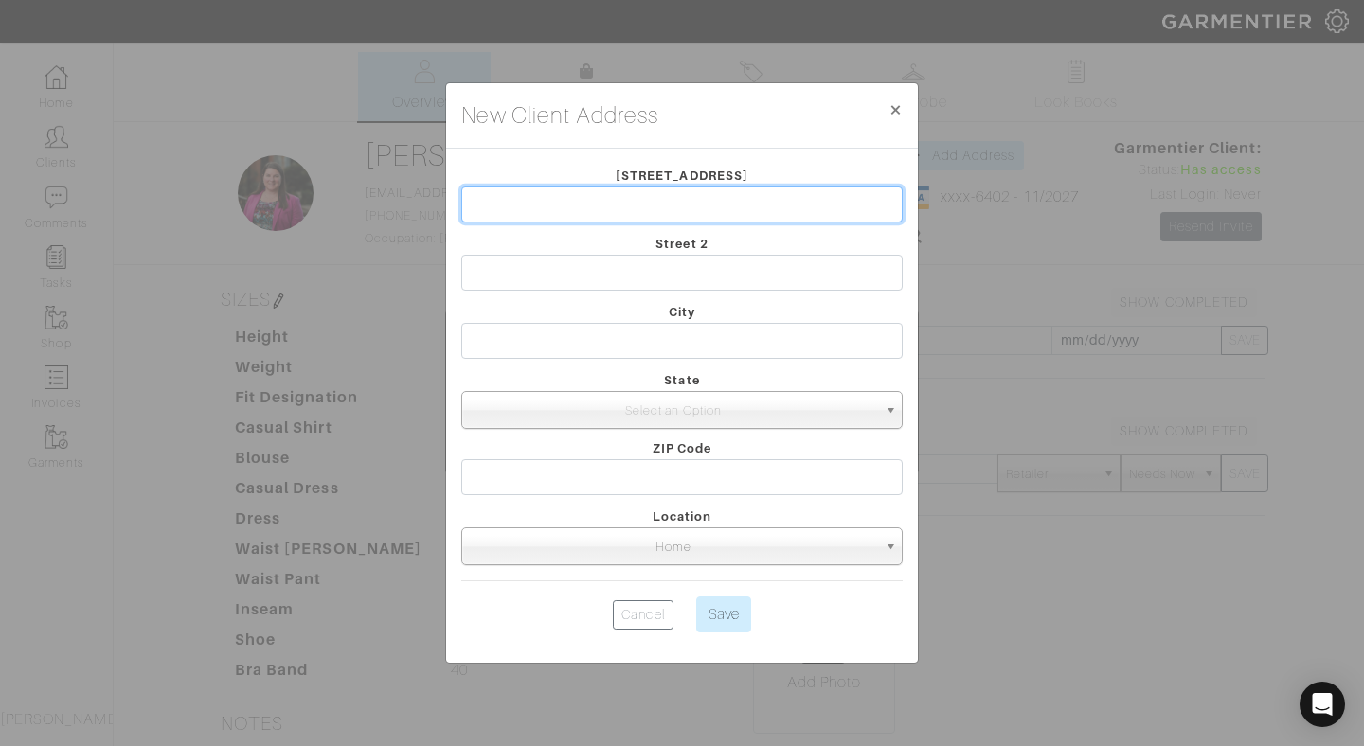
click at [551, 197] on input "text" at bounding box center [681, 205] width 441 height 36
type input "[STREET_ADDRESS]"
type input "[GEOGRAPHIC_DATA]"
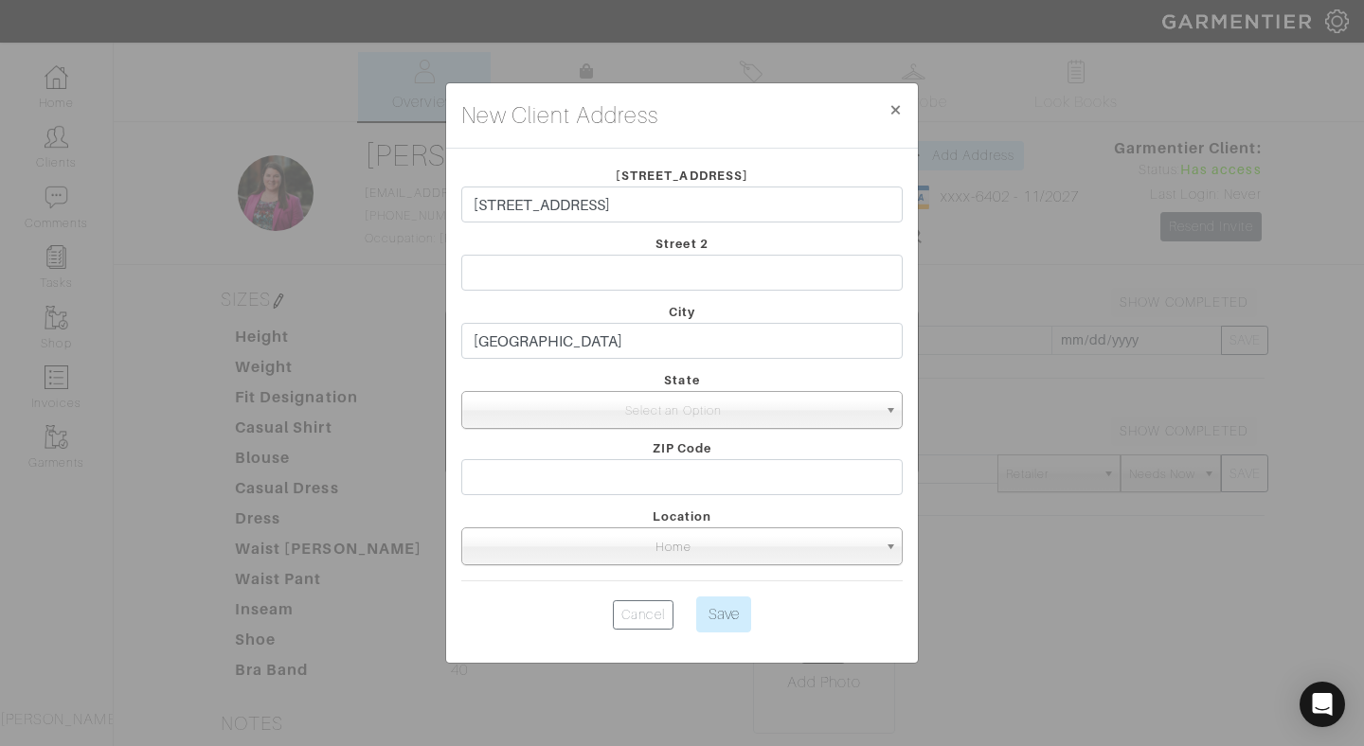
select select "39"
type input "19102"
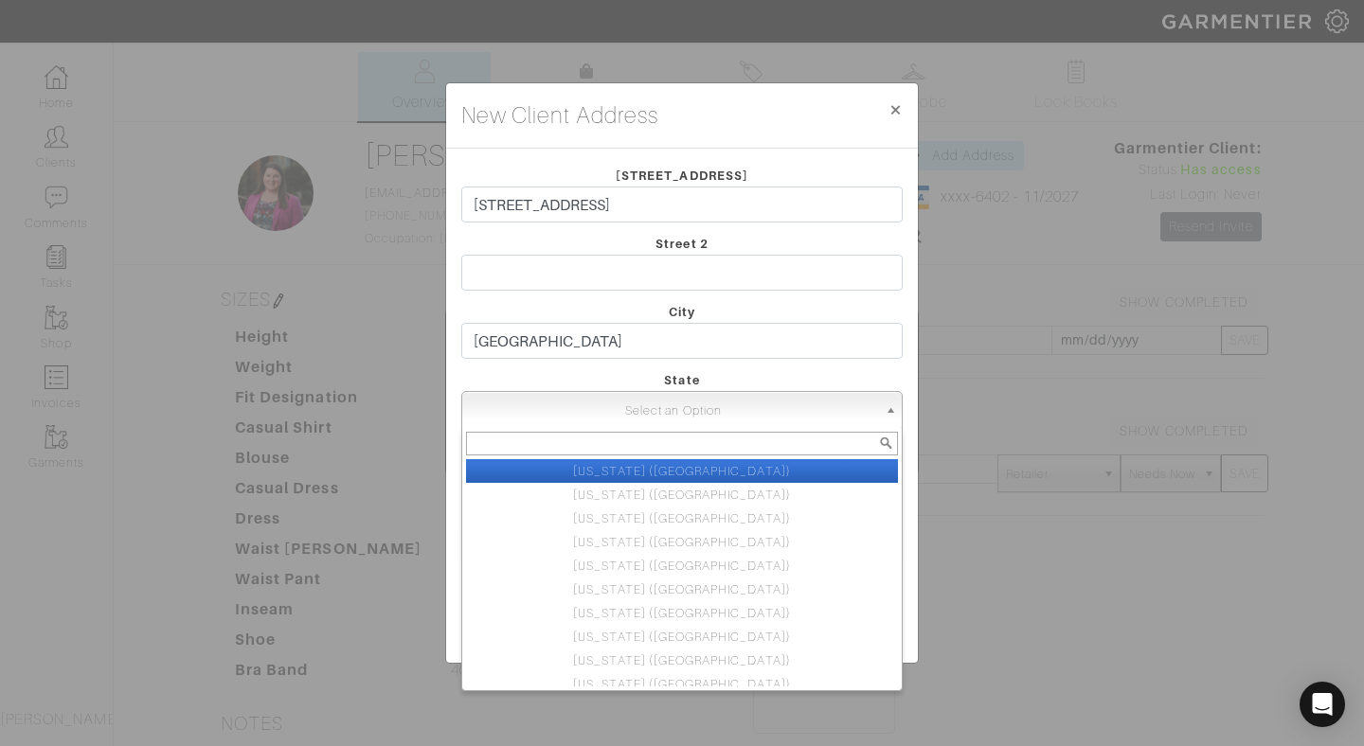
click at [637, 410] on span "Select an Option" at bounding box center [673, 411] width 407 height 38
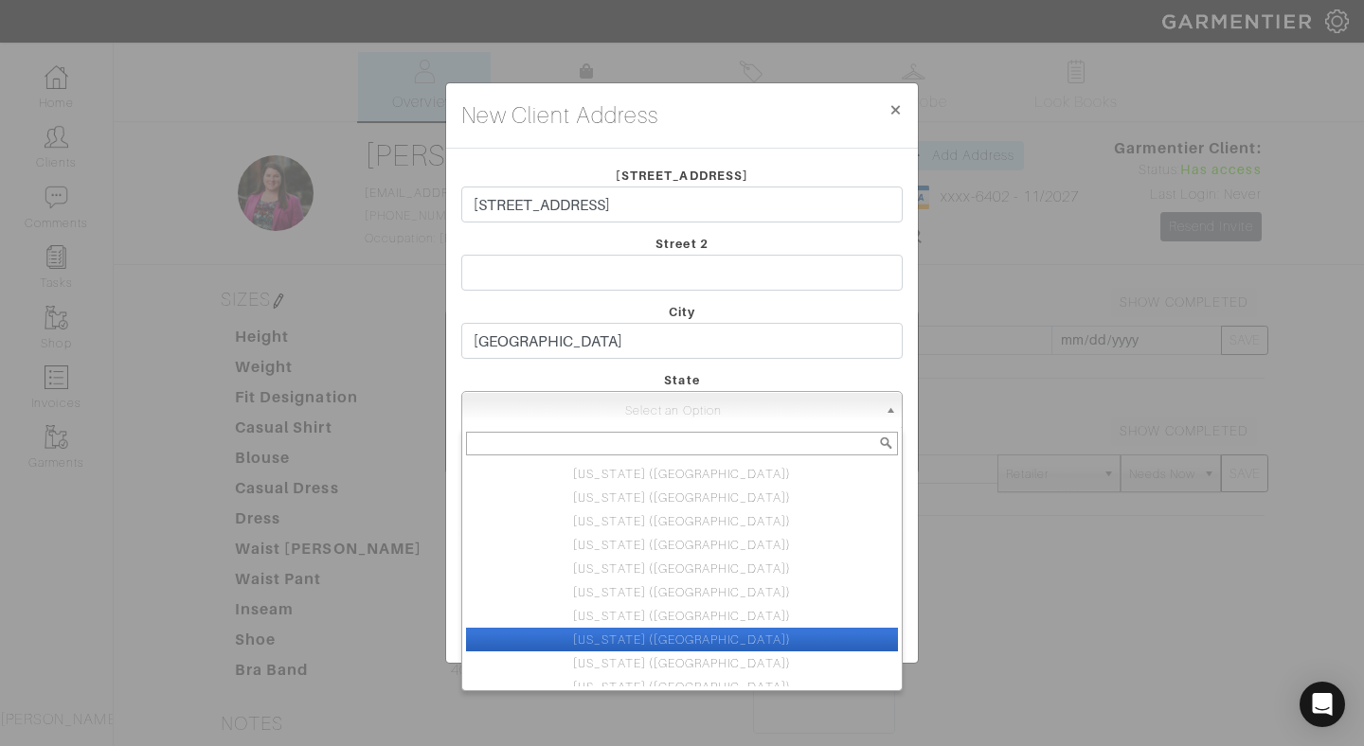
scroll to position [872, 0]
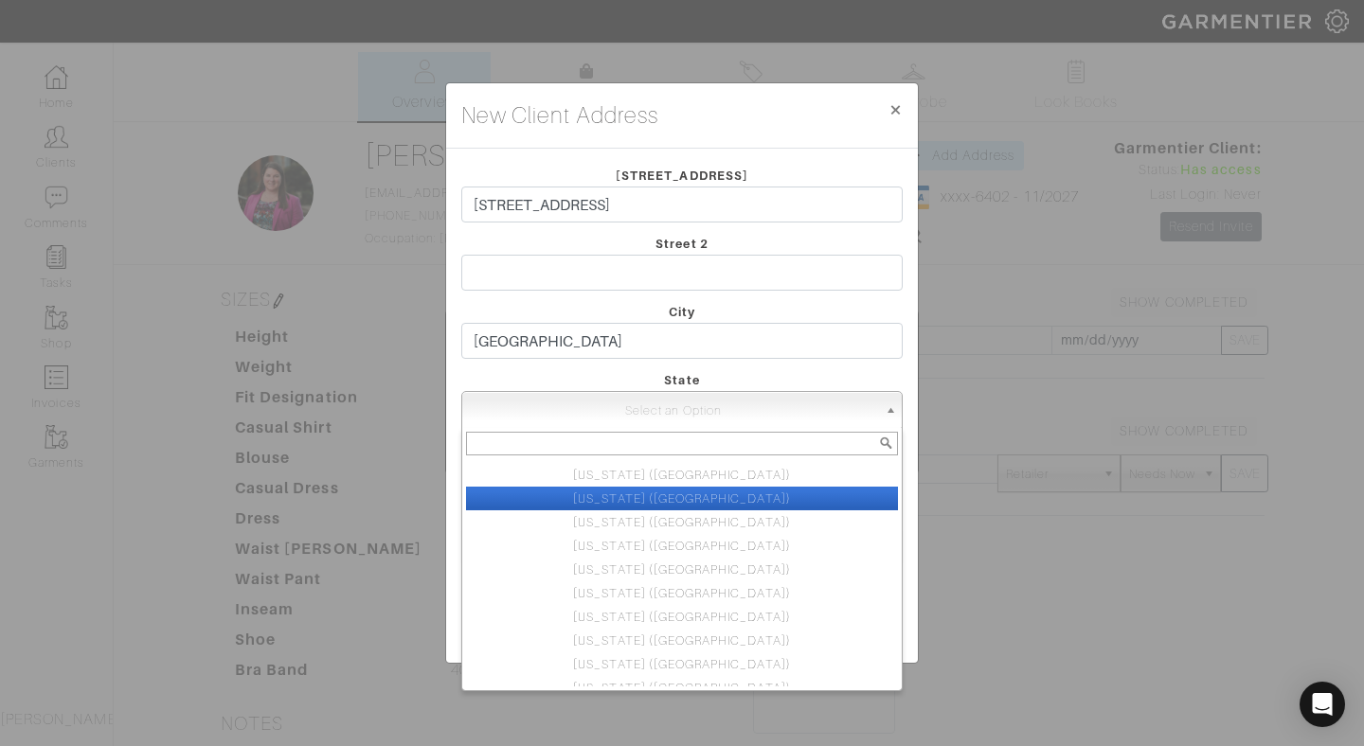
click at [693, 496] on li "[US_STATE] ([GEOGRAPHIC_DATA])" at bounding box center [682, 499] width 432 height 24
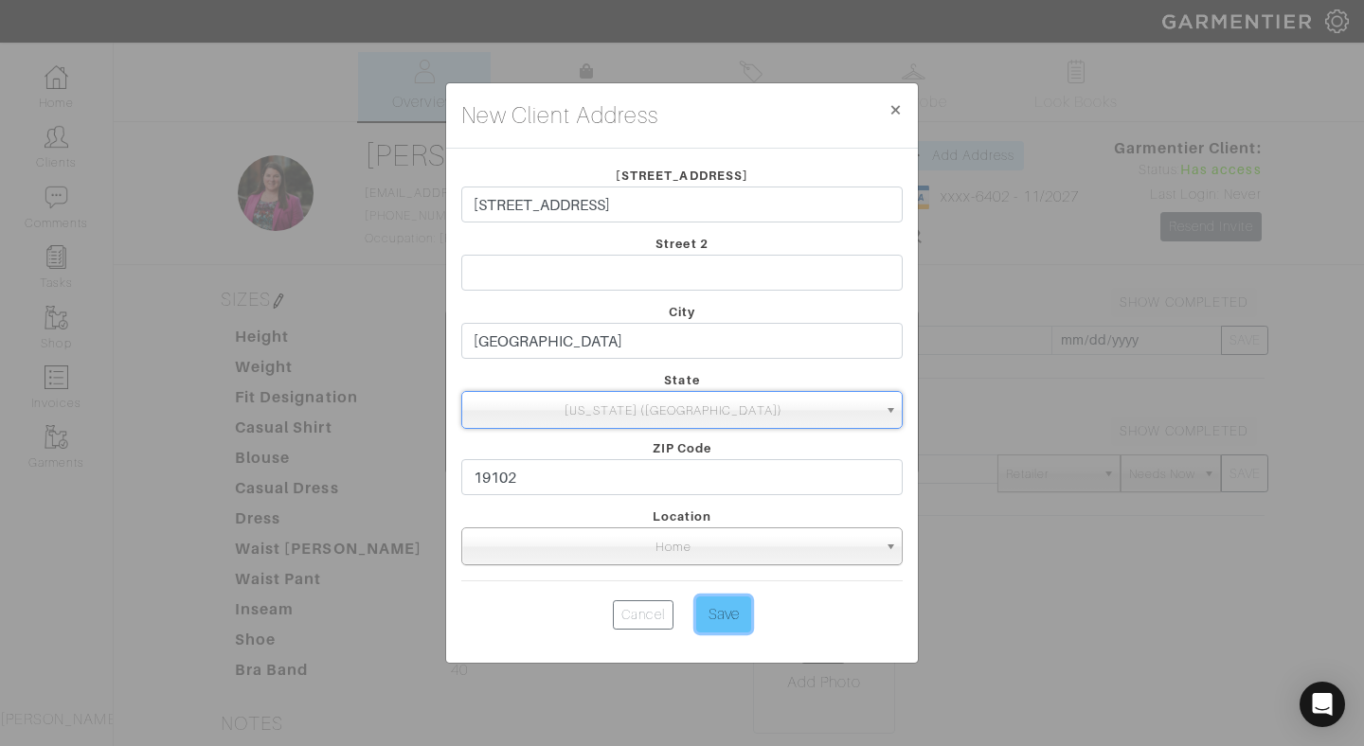
click at [719, 617] on input "Save" at bounding box center [723, 615] width 55 height 36
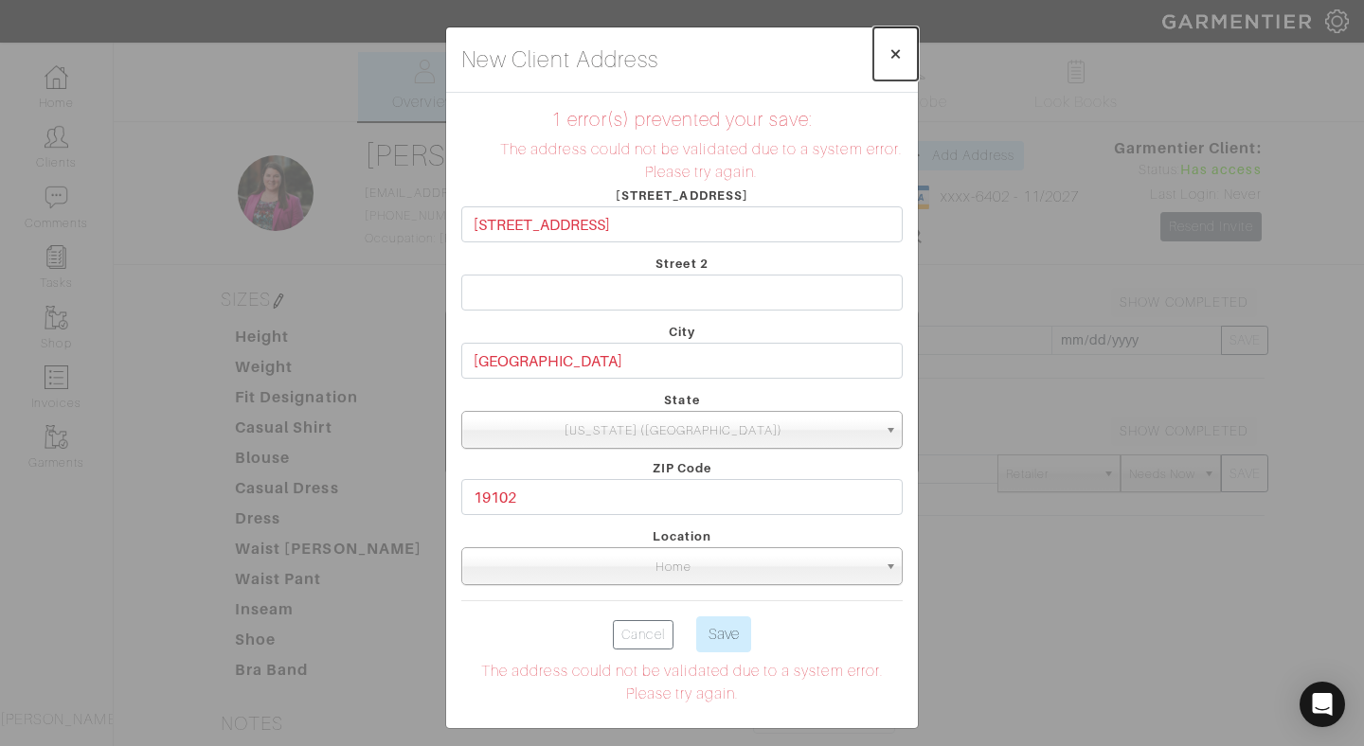
click at [895, 54] on span "×" at bounding box center [895, 54] width 14 height 26
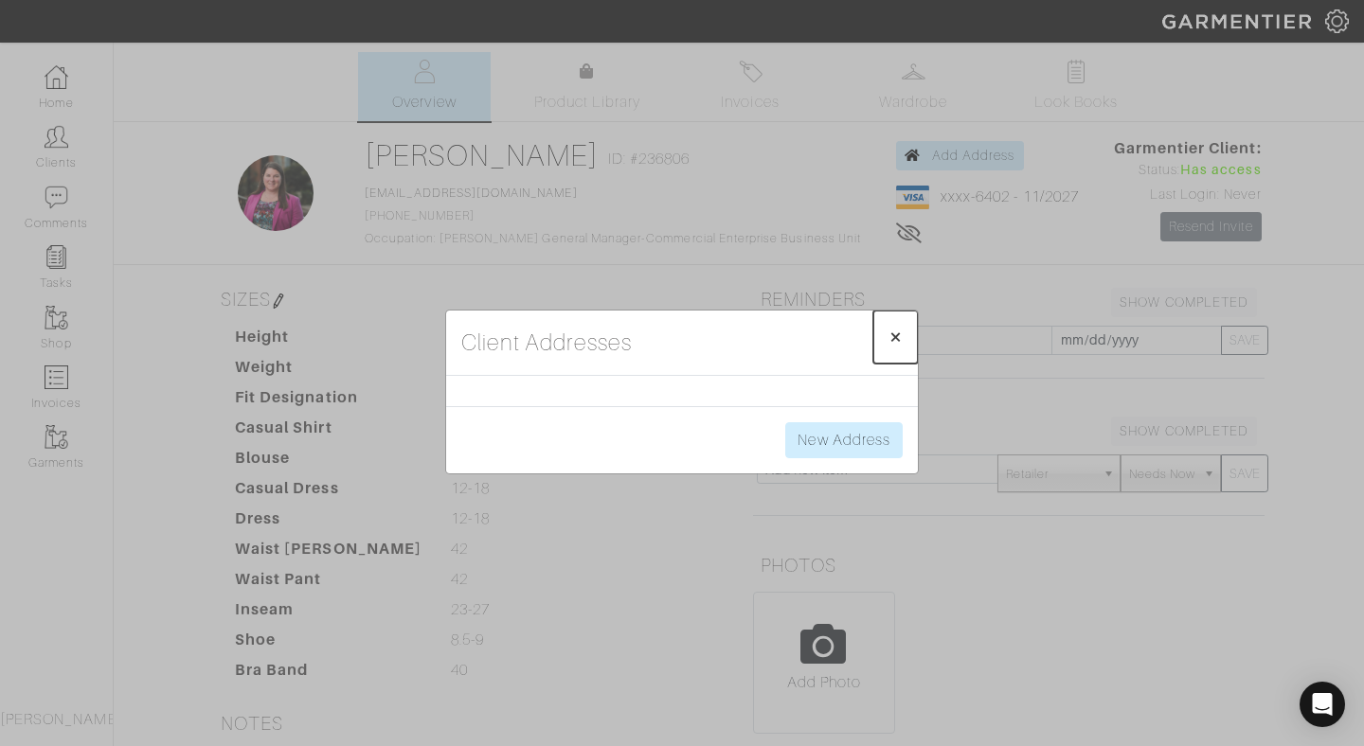
click at [901, 335] on span "×" at bounding box center [895, 337] width 14 height 26
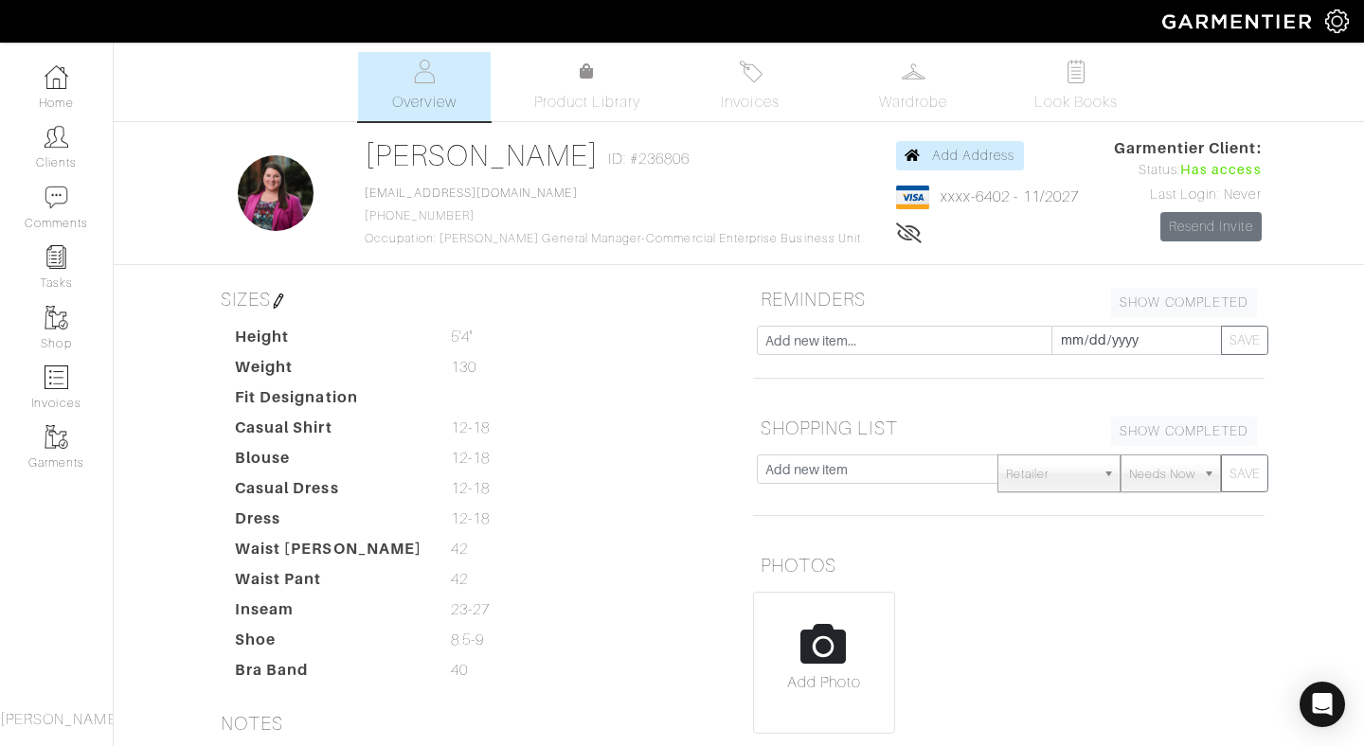
click at [1323, 181] on div "[PERSON_NAME] Overview Overview Product Library Invoices Wardrobe Look Books Ov…" at bounding box center [682, 558] width 1364 height 1013
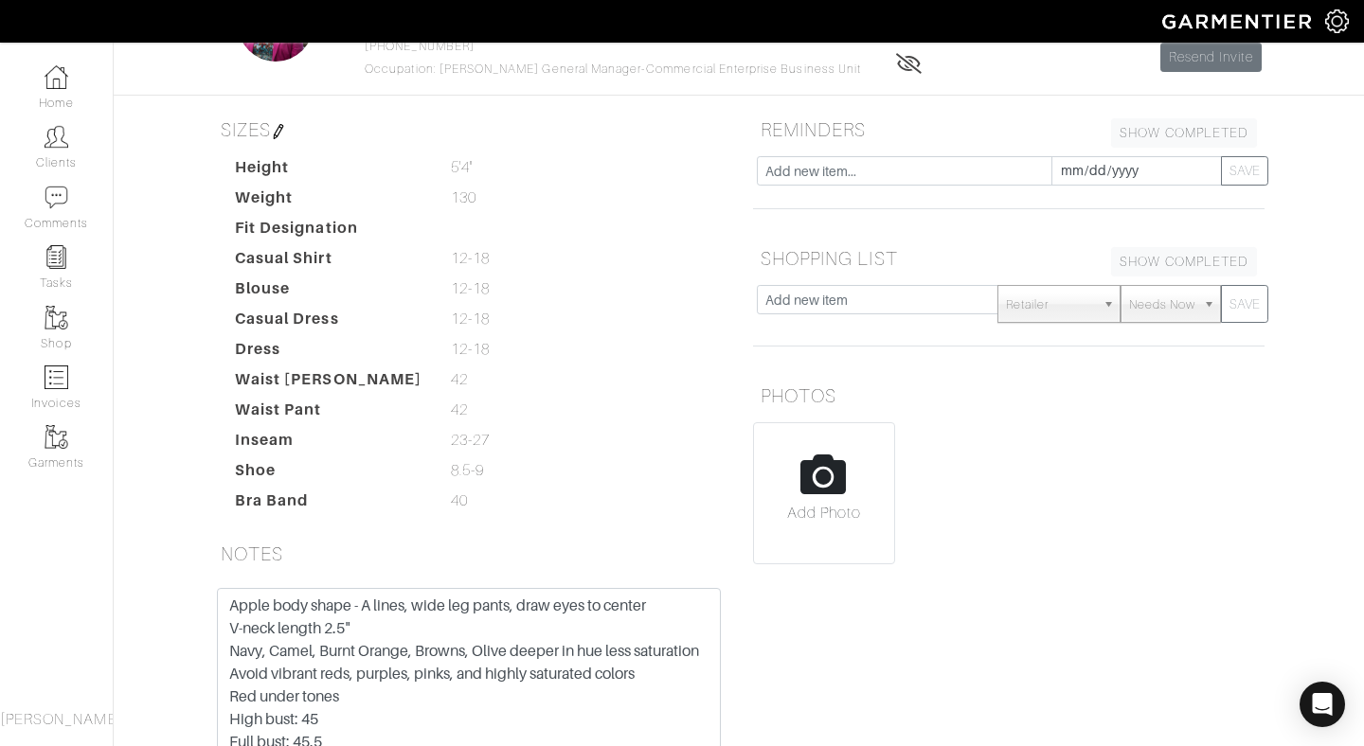
scroll to position [206, 0]
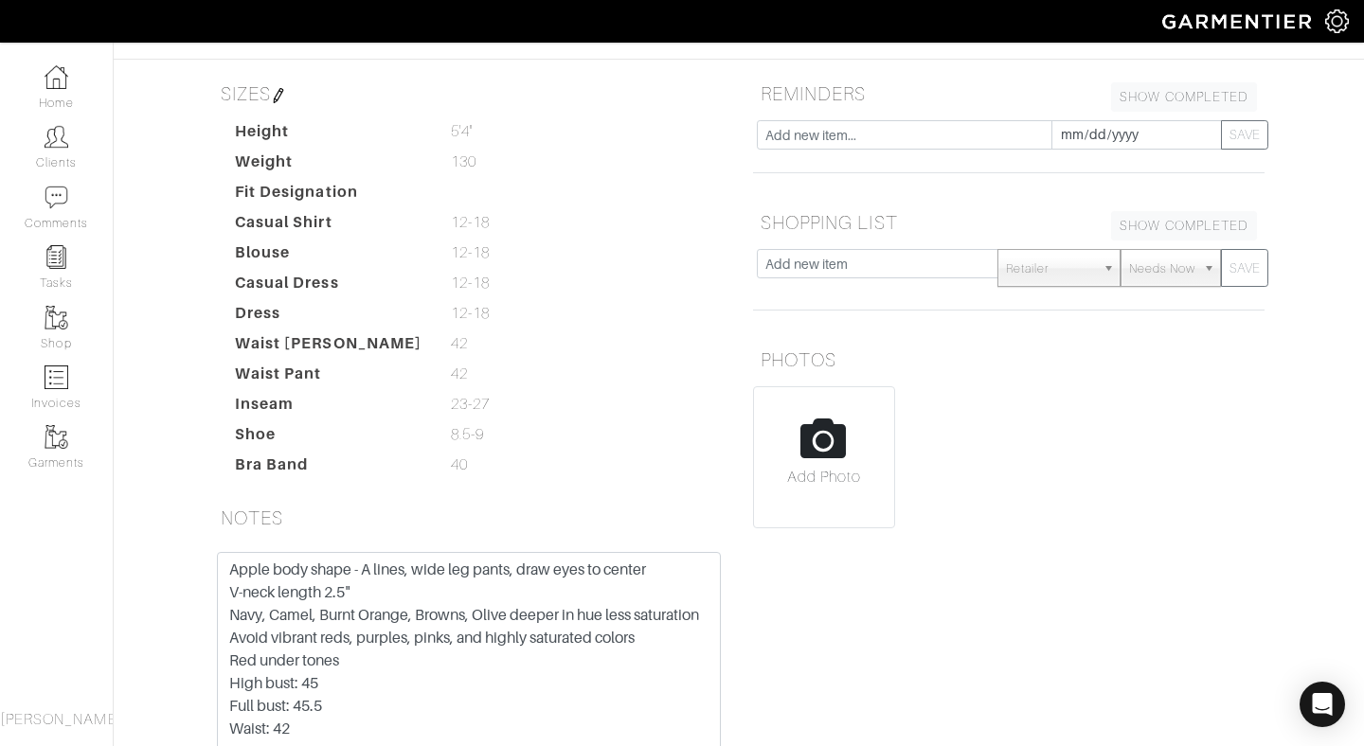
click at [1076, 277] on span "Retailer" at bounding box center [1050, 269] width 89 height 38
click at [1206, 433] on div "Add Photo" at bounding box center [1008, 457] width 511 height 142
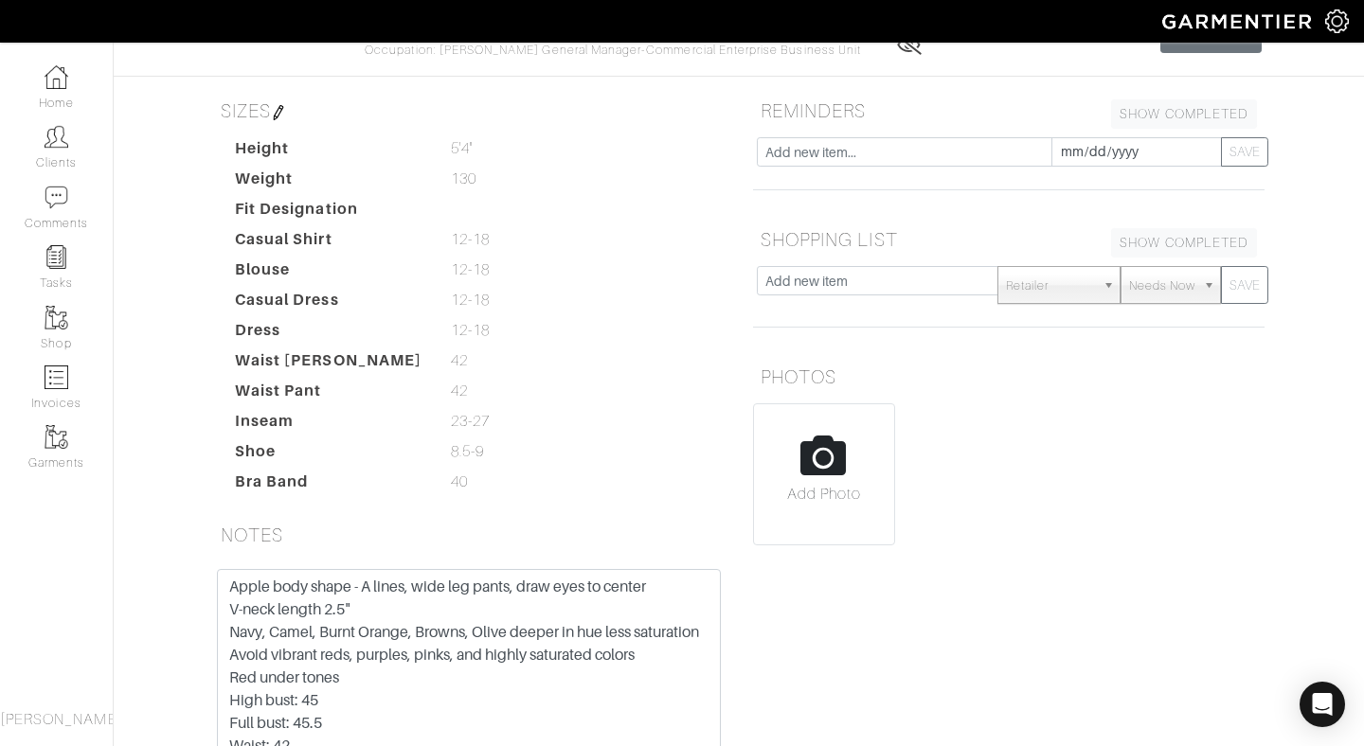
scroll to position [0, 0]
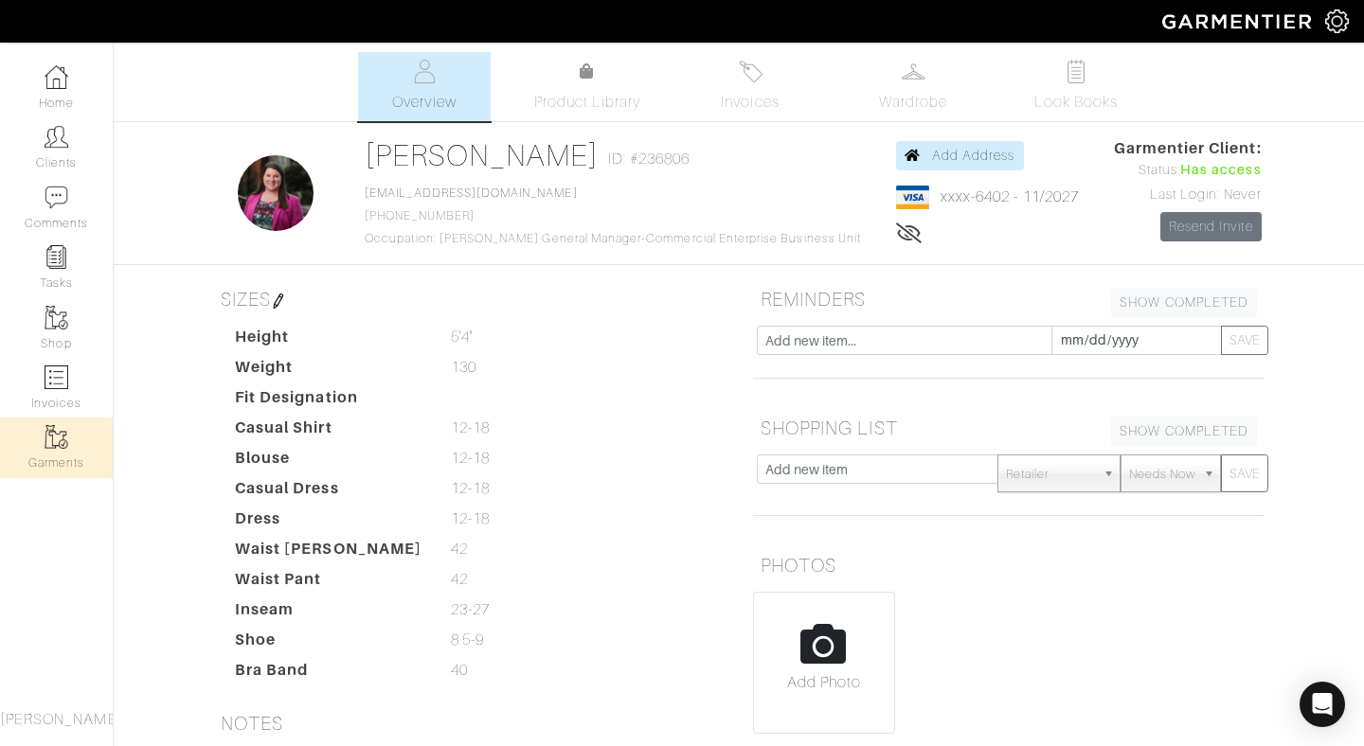
click at [40, 446] on link "Garments" at bounding box center [56, 448] width 113 height 60
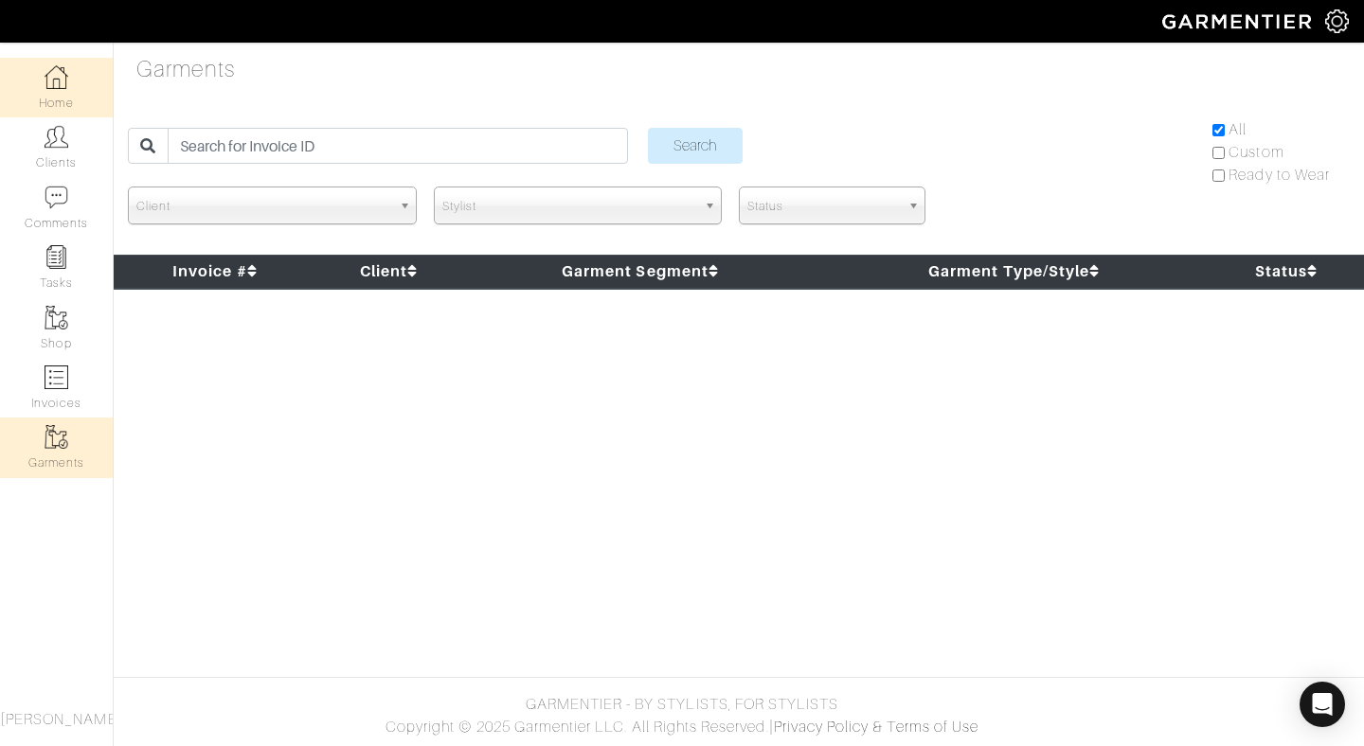
click at [62, 84] on img at bounding box center [57, 77] width 24 height 24
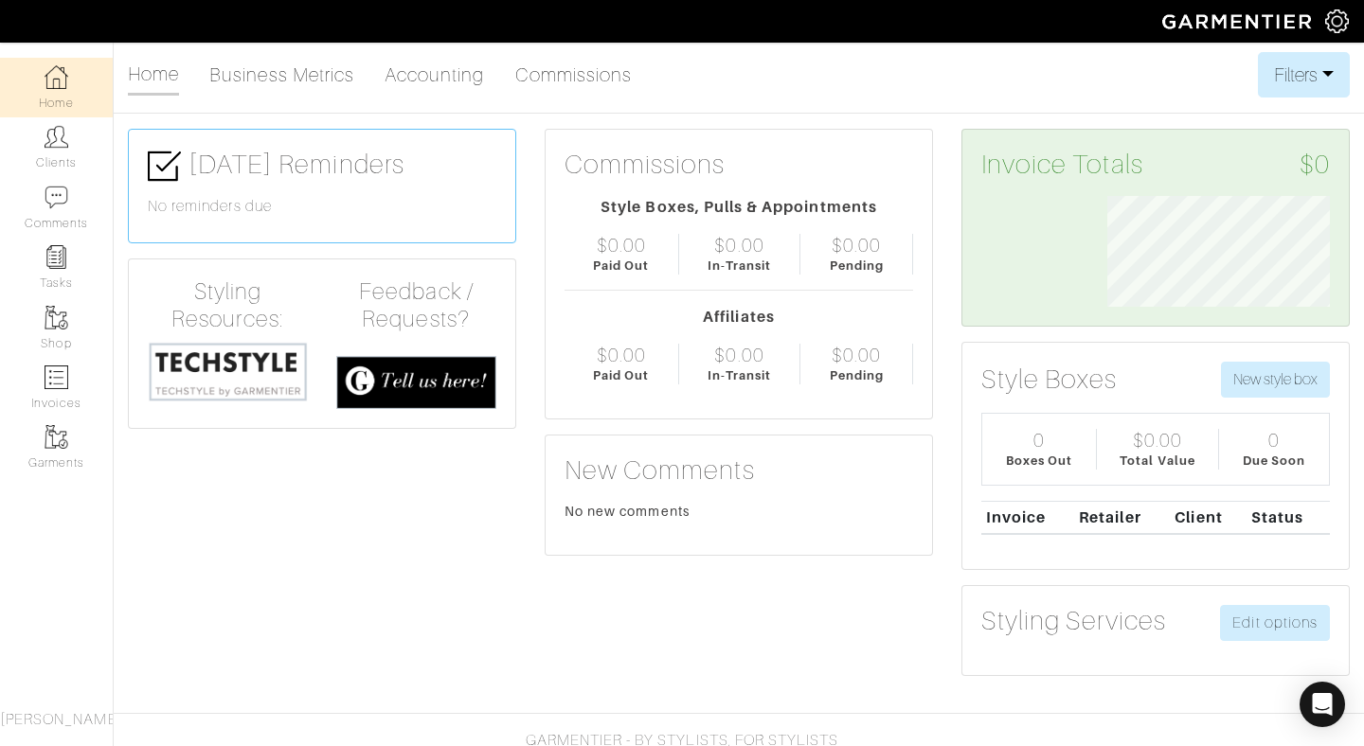
scroll to position [111, 251]
